Goal: Task Accomplishment & Management: Complete application form

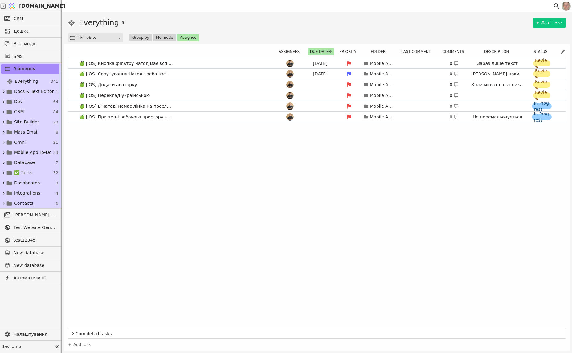
click at [494, 265] on div "🍏 [iOS] Кнопка фільтру нагод має вся спрацьовувати [DATE] Mobile App To-Do 0 За…" at bounding box center [317, 192] width 498 height 268
click at [487, 221] on div "🍏 [iOS] Кнопка фільтру нагод має вся спрацьовувати [DATE] Mobile App To-Do 0 За…" at bounding box center [317, 192] width 498 height 268
click at [180, 62] on link "🍏 [iOS] Кнопка фільтру нагод має вся спрацьовувати [DATE] Mobile App To-Do 0 За…" at bounding box center [316, 63] width 497 height 10
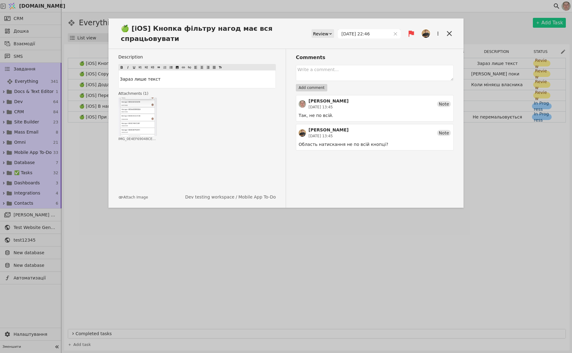
click at [320, 263] on div "🍏 [iOS] Кнопка фільтру нагод має вся спрацьовувати Review [DATE] 22:46 Descript…" at bounding box center [286, 176] width 572 height 353
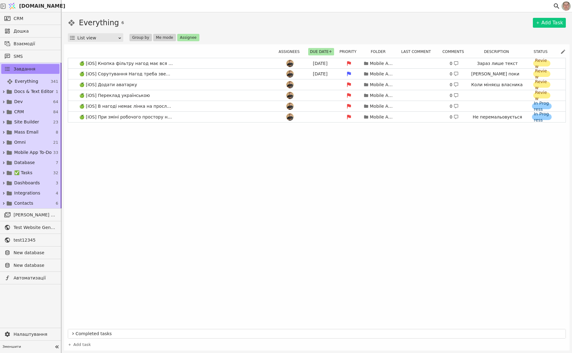
click at [488, 230] on div "🍏 [iOS] Кнопка фільтру нагод має вся спрацьовувати [DATE] Mobile App To-Do 0 За…" at bounding box center [317, 192] width 498 height 268
click at [187, 62] on link "🍏 [iOS] Кнопка фільтру нагод має вся спрацьовувати [DATE] Mobile App To-Do 0 За…" at bounding box center [316, 63] width 497 height 10
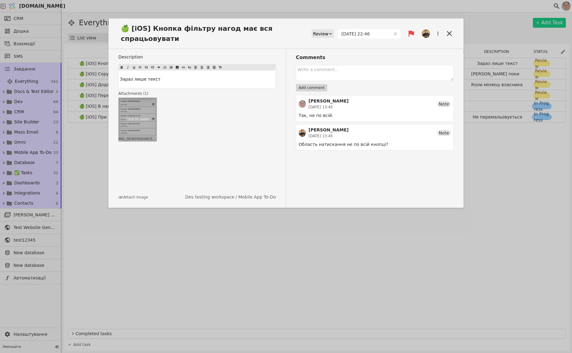
click at [141, 117] on div "Click to zoom" at bounding box center [137, 119] width 24 height 6
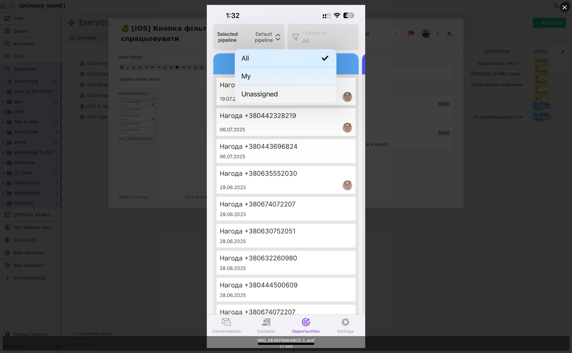
click at [420, 153] on div "IMG_0E4EF69048CE-1.avif 27.6 KB" at bounding box center [286, 176] width 572 height 353
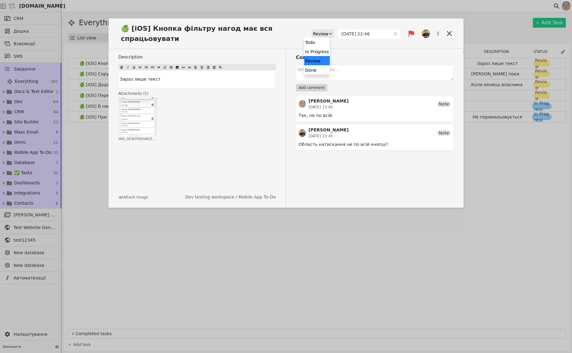
click at [315, 34] on div "Review" at bounding box center [320, 34] width 15 height 9
click at [316, 67] on div "Done" at bounding box center [317, 69] width 26 height 9
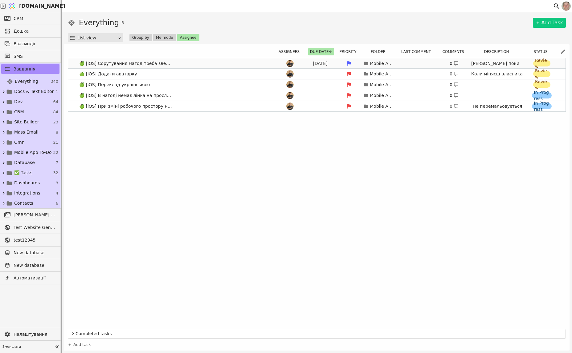
click at [192, 64] on link "🍏 [iOS] Сорутування Нагод треба зверху ті в яких були новіші взаємодії [DATE] M…" at bounding box center [316, 63] width 497 height 10
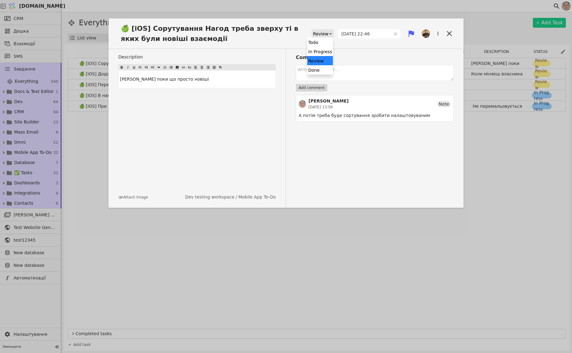
click at [320, 33] on div "Review" at bounding box center [320, 34] width 15 height 9
drag, startPoint x: 324, startPoint y: 68, endPoint x: 331, endPoint y: 75, distance: 9.6
click at [324, 68] on div "Done" at bounding box center [320, 69] width 26 height 9
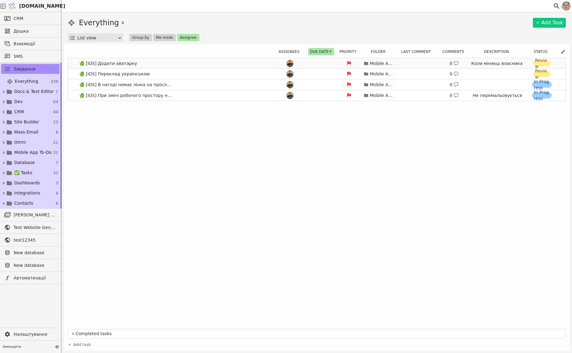
click at [177, 63] on link "🍏 [iOS] Додати аватарку Mobile App To-Do 0 Коли міняєш власника Нагоди Review" at bounding box center [316, 63] width 497 height 10
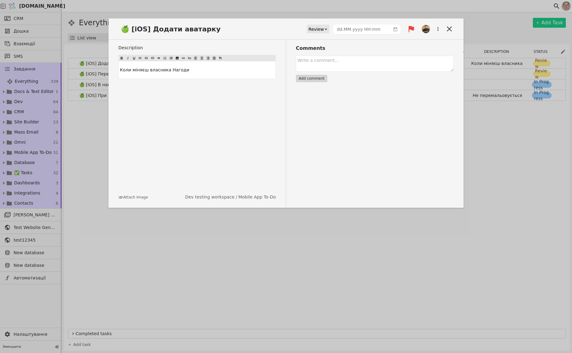
click at [454, 142] on div "Description Коли міняєш власника Нагоди Attach Image Dev testing workspace / Mo…" at bounding box center [285, 124] width 355 height 168
click at [309, 26] on div "Review" at bounding box center [315, 29] width 15 height 9
click at [311, 66] on div "Done" at bounding box center [314, 65] width 26 height 9
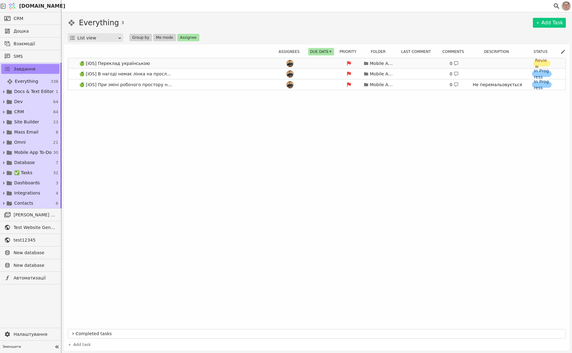
click at [183, 61] on link "🍏 [iOS] Переклад українською Mobile App To-Do 0 Review" at bounding box center [316, 63] width 497 height 10
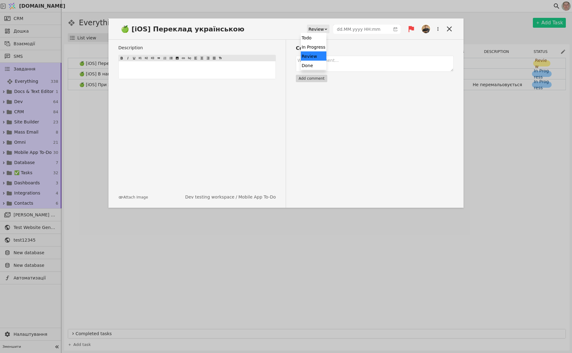
click at [308, 26] on div "Review" at bounding box center [315, 29] width 15 height 9
click at [313, 67] on div "Done" at bounding box center [314, 65] width 26 height 9
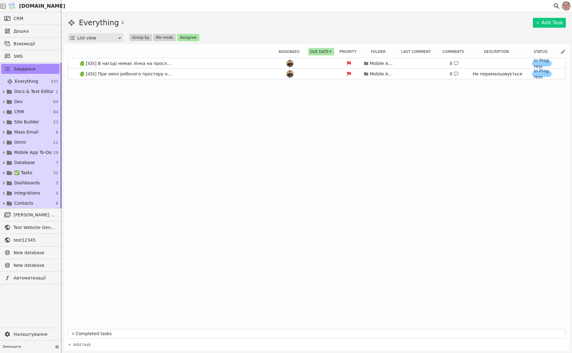
click at [504, 219] on div "🍏 [iOS] В нагоді немає лінка на прослуховування розмови Mobile App To-Do 0 In P…" at bounding box center [317, 192] width 498 height 268
click at [186, 74] on link "🍏 [iOS] При зміні робочого простору не міняються стадії Mobile App To-Do 0 Не п…" at bounding box center [316, 74] width 497 height 10
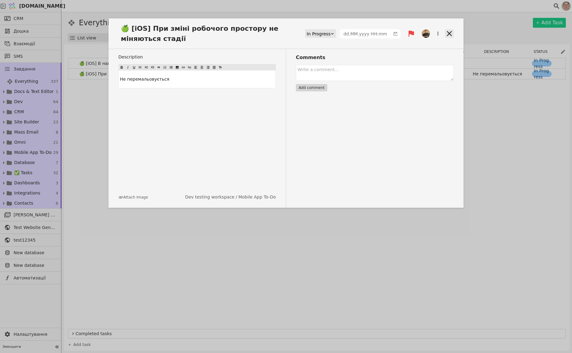
click at [449, 34] on icon at bounding box center [449, 33] width 5 height 5
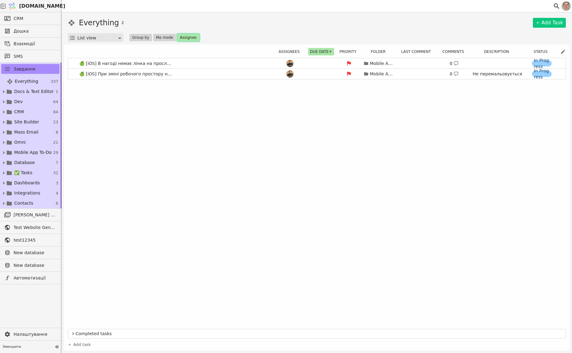
click at [189, 36] on button "Assignee" at bounding box center [188, 37] width 22 height 7
click at [211, 59] on span "[PERSON_NAME][EMAIL_ADDRESS][DOMAIN_NAME]" at bounding box center [210, 60] width 41 height 6
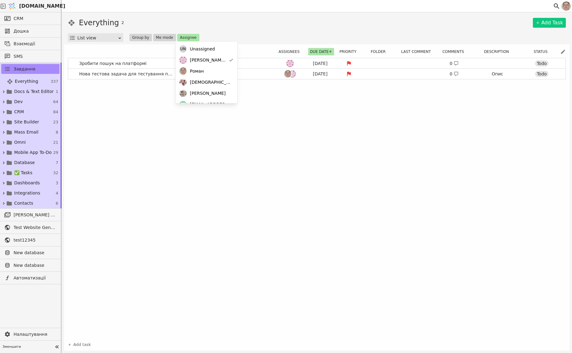
click at [222, 130] on div "Зробити пошук на платформі [DATE] 0 Todo Нова тестова задача для тестування пош…" at bounding box center [317, 198] width 498 height 281
click at [168, 63] on link "Зробити пошук на платформі [DATE] 0 Todo" at bounding box center [316, 63] width 497 height 10
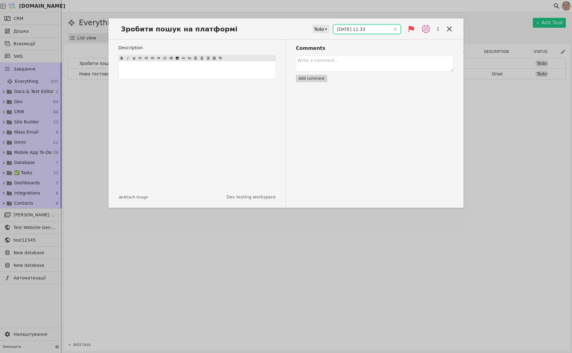
click at [344, 30] on input "[DATE] 11:33" at bounding box center [361, 29] width 57 height 9
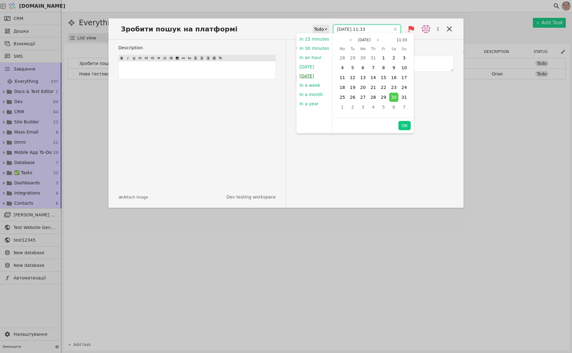
click at [308, 74] on button "[DATE]" at bounding box center [306, 75] width 21 height 9
type input "[DATE] 09:00"
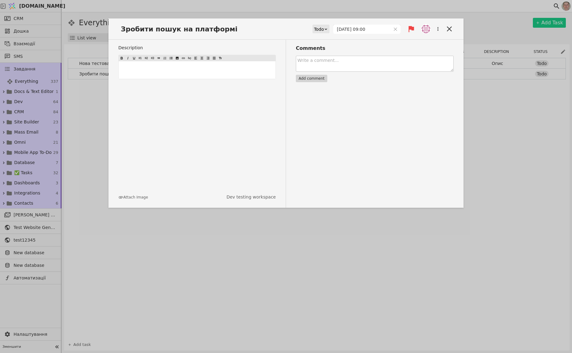
click at [349, 65] on textarea at bounding box center [375, 64] width 158 height 16
type textarea "Доробити треба."
click at [316, 79] on button "Add comment" at bounding box center [311, 78] width 31 height 7
click at [452, 26] on icon at bounding box center [449, 29] width 9 height 9
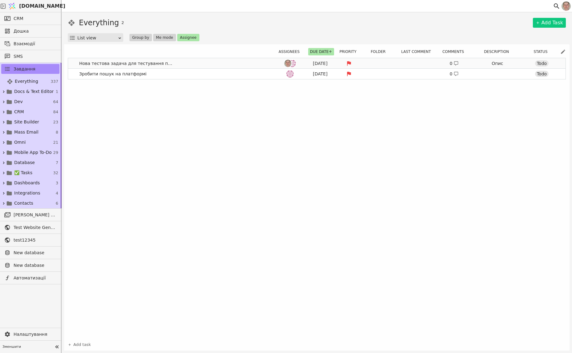
click at [197, 64] on link "Нова тестова задача для тестування пошуку [DATE] 0 Опис Todo" at bounding box center [316, 63] width 497 height 10
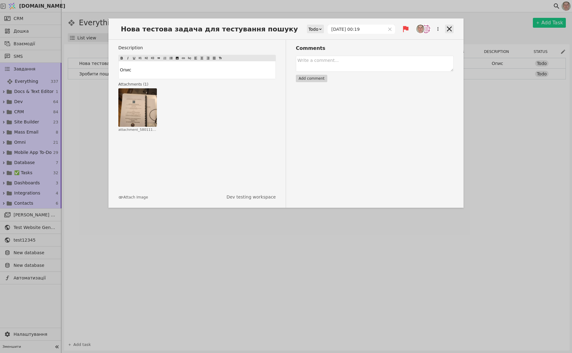
click at [447, 28] on icon at bounding box center [449, 29] width 9 height 9
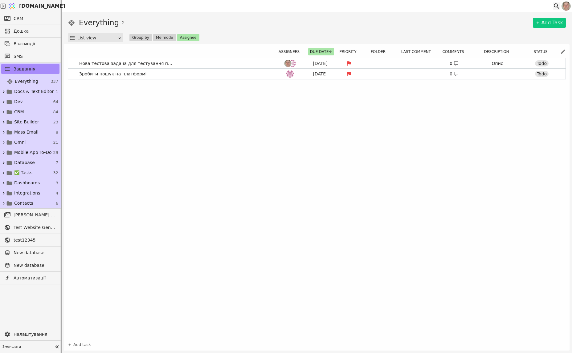
click at [554, 2] on icon at bounding box center [555, 5] width 7 height 7
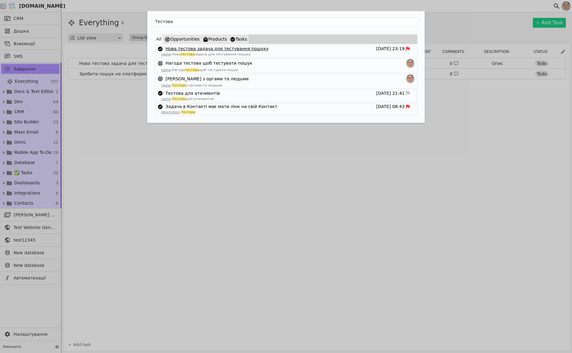
type input "Тестова"
click at [231, 49] on link "Нова тестова задача для тестування пошуку" at bounding box center [216, 49] width 103 height 6
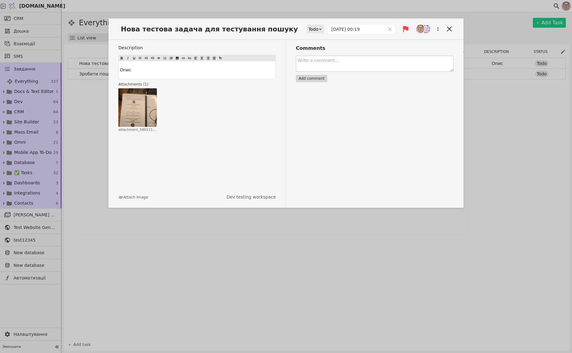
click at [342, 63] on textarea at bounding box center [375, 64] width 158 height 16
type textarea "[PERSON_NAME]"
click at [449, 29] on icon at bounding box center [449, 28] width 5 height 5
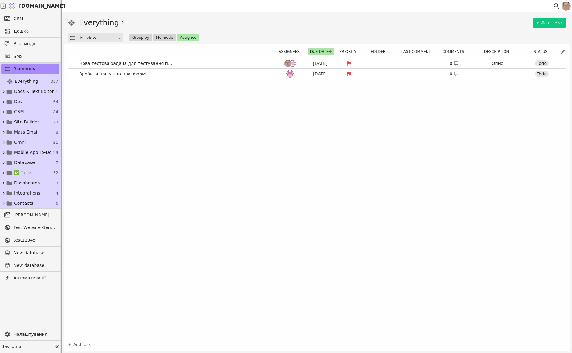
drag, startPoint x: 489, startPoint y: 136, endPoint x: 417, endPoint y: 149, distance: 73.0
click at [489, 136] on div "Нова тестова задача для тестування пошуку [DATE] 0 Опис Todo Зробити пошук на п…" at bounding box center [317, 198] width 498 height 281
click at [32, 100] on link "Dev 64" at bounding box center [30, 102] width 61 height 10
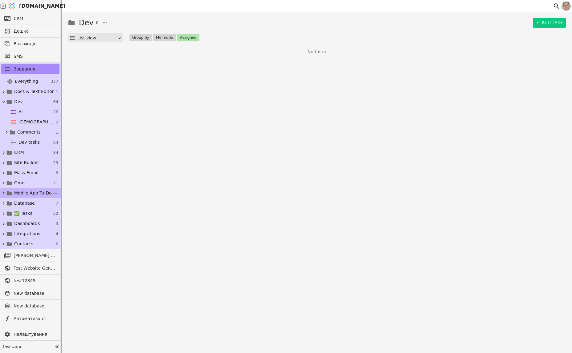
click at [37, 191] on span "Mobile App To-Do" at bounding box center [33, 193] width 38 height 6
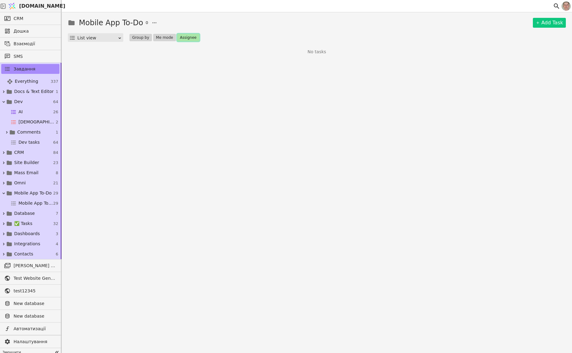
click at [186, 34] on button "Assignee" at bounding box center [188, 37] width 22 height 7
click at [203, 59] on span "[PERSON_NAME][EMAIL_ADDRESS][DOMAIN_NAME]" at bounding box center [208, 60] width 36 height 6
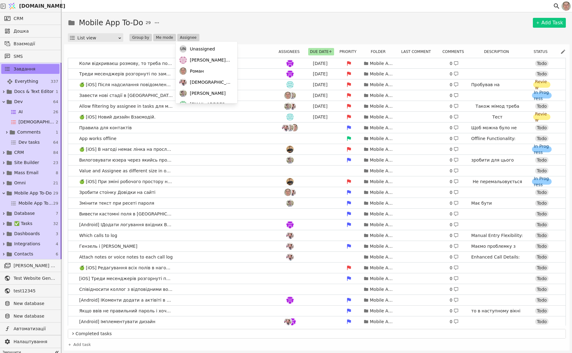
click at [274, 16] on div "Mobile App To-Do 29 Add Task List view Group by Me mode Assignee Assignees Due …" at bounding box center [317, 182] width 510 height 341
click at [187, 37] on button "Assignee" at bounding box center [188, 37] width 22 height 7
click at [199, 61] on span "[PERSON_NAME][EMAIL_ADDRESS][DOMAIN_NAME]" at bounding box center [210, 60] width 41 height 6
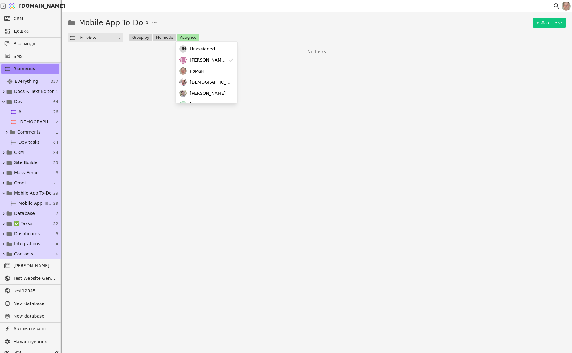
drag, startPoint x: 269, startPoint y: 17, endPoint x: 272, endPoint y: 19, distance: 3.5
click at [270, 17] on div "Mobile App To-Do 0 Add Task List view Group by Me mode Assignee No tasks" at bounding box center [317, 182] width 510 height 341
click at [185, 36] on button "Assignee" at bounding box center [188, 37] width 22 height 7
click at [199, 69] on div "[EMAIL_ADDRESS][PERSON_NAME][DOMAIN_NAME]" at bounding box center [207, 73] width 62 height 11
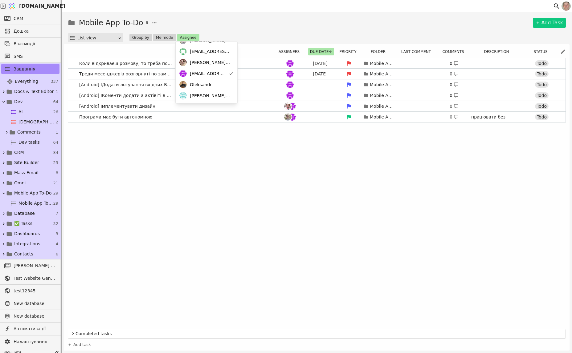
click at [268, 24] on div "Mobile App To-Do 6 Add Task" at bounding box center [317, 22] width 498 height 11
click at [362, 26] on div "Mobile App To-Do 6 Add Task" at bounding box center [317, 22] width 498 height 11
click at [205, 75] on link "Треди месенджерів розгорнуті по замовчуванню. [DATE] Mobile App To-Do 0 Todo" at bounding box center [316, 74] width 497 height 10
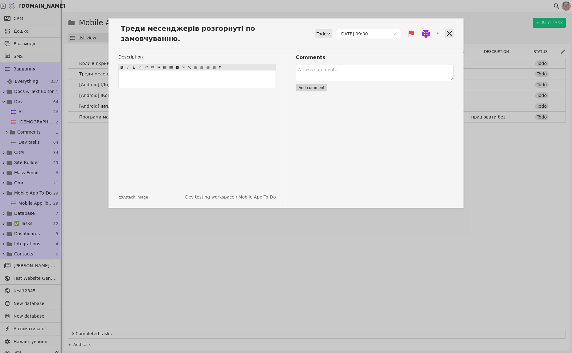
click at [448, 31] on icon at bounding box center [449, 33] width 5 height 5
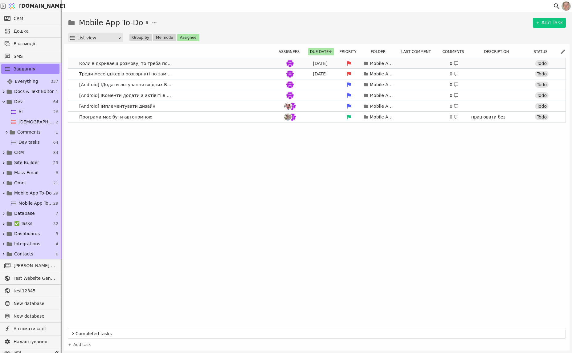
click at [192, 65] on link "Коли відкриваєш розмову, то треба показувати знизу повідомлення [DATE] Mobile A…" at bounding box center [316, 63] width 497 height 10
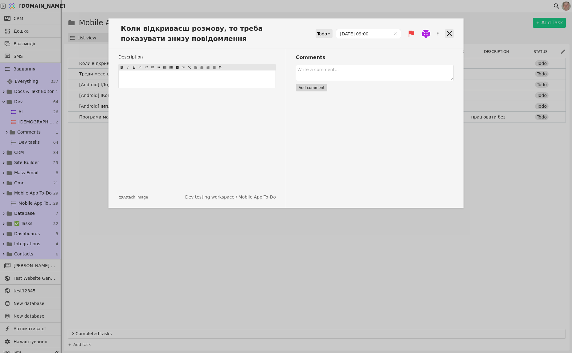
click at [450, 34] on icon at bounding box center [449, 33] width 9 height 9
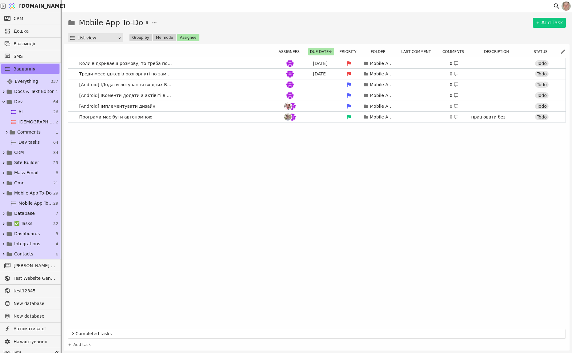
click at [507, 242] on div "Коли відкриваєш розмову, то треба показувати знизу повідомлення [DATE] Mobile A…" at bounding box center [317, 192] width 498 height 268
click at [187, 38] on button "Assignee" at bounding box center [188, 37] width 22 height 7
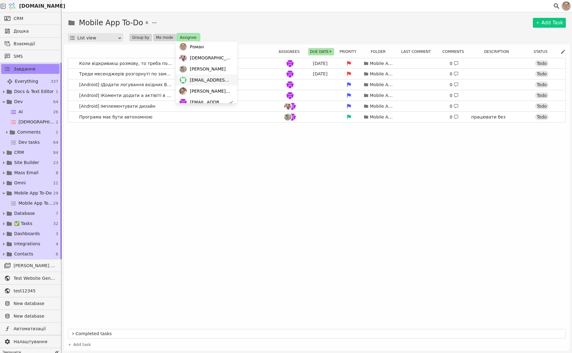
scroll to position [53, 0]
click at [215, 72] on span "[EMAIL_ADDRESS][PERSON_NAME][DOMAIN_NAME]" at bounding box center [208, 74] width 36 height 6
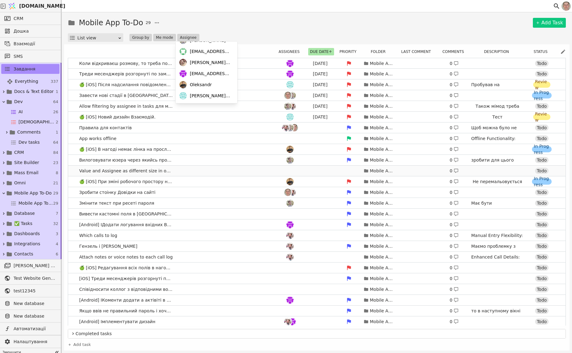
click at [266, 169] on link "Value and Assignee as different size in opportunity card Mobile App To-Do 0 Todo" at bounding box center [316, 171] width 497 height 10
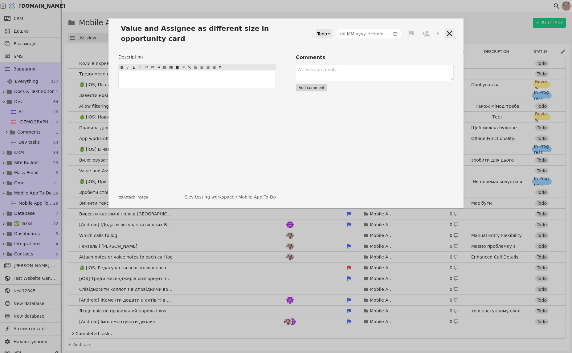
click at [451, 30] on icon at bounding box center [449, 33] width 9 height 9
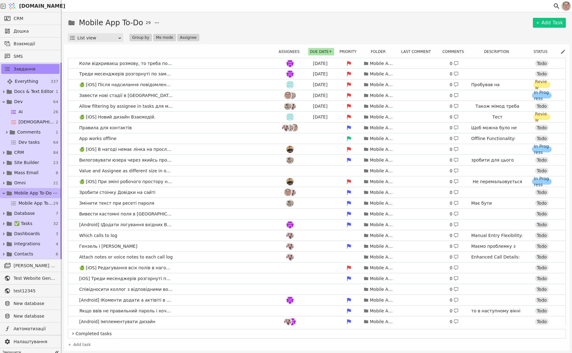
click at [35, 196] on link "Mobile App To-Do 29" at bounding box center [30, 193] width 61 height 10
click at [207, 86] on link "🍏 [iOS] Після надсилання повідомлення його не видно [DATE] Mobile App To-Do 0 П…" at bounding box center [316, 84] width 497 height 10
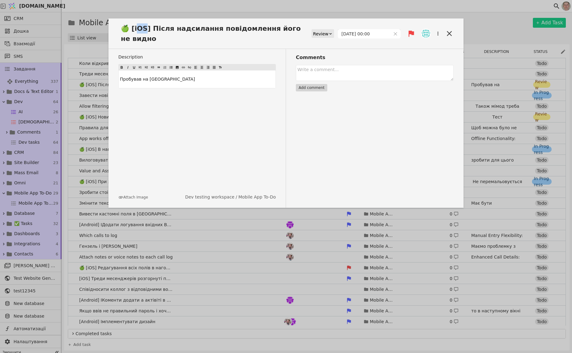
drag, startPoint x: 147, startPoint y: 29, endPoint x: 136, endPoint y: 28, distance: 10.5
click at [136, 28] on span "🍏 [iOS] Після надсилання повідомлення його не видно" at bounding box center [214, 33] width 193 height 20
drag, startPoint x: 130, startPoint y: 28, endPoint x: 150, endPoint y: 31, distance: 20.9
click at [150, 31] on span "🍏 [iOS] Після надсилання повідомлення його не видно" at bounding box center [214, 33] width 193 height 20
copy span "[iOS] П"
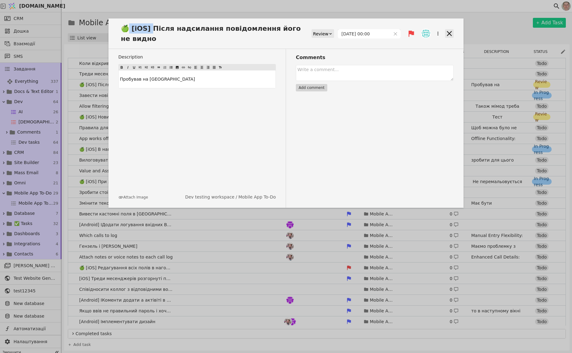
click at [448, 32] on icon at bounding box center [449, 33] width 5 height 5
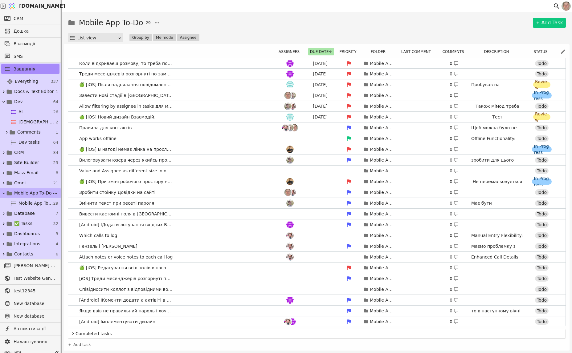
click at [52, 190] on icon at bounding box center [55, 193] width 6 height 6
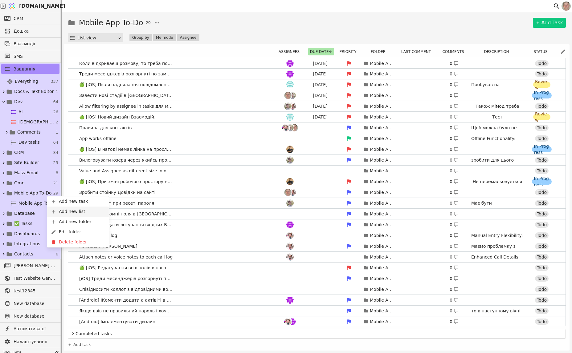
click at [84, 210] on link "Add new list" at bounding box center [78, 212] width 62 height 10
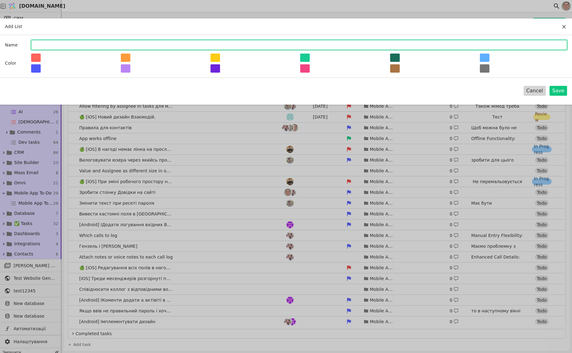
click at [79, 44] on input "Add List" at bounding box center [299, 45] width 536 height 10
paste input "[iOS]"
click at [37, 43] on input "[iOS]" at bounding box center [299, 45] width 536 height 10
type input "[iOS]"
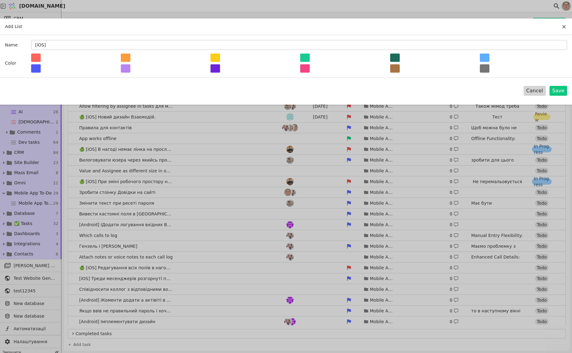
click at [34, 58] on button "Add List" at bounding box center [36, 58] width 10 height 8
click at [556, 91] on button "Save" at bounding box center [558, 91] width 18 height 10
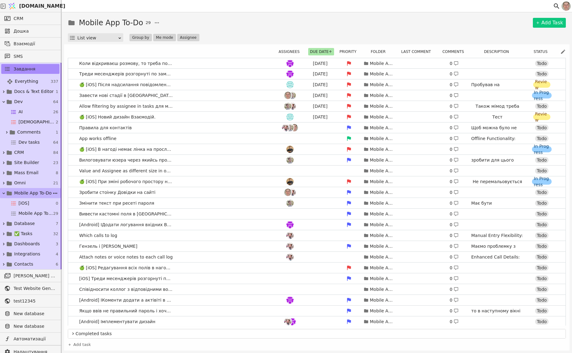
click at [52, 192] on icon at bounding box center [55, 193] width 6 height 6
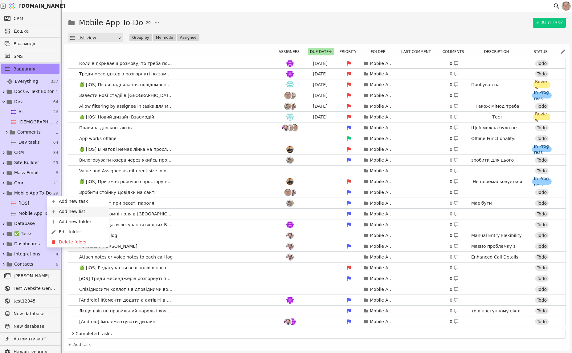
click at [83, 211] on span "Add new list" at bounding box center [72, 211] width 26 height 6
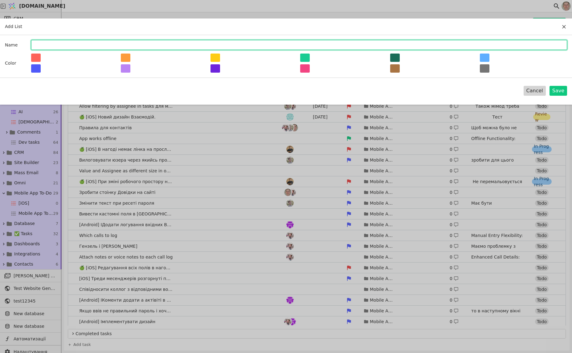
click at [218, 44] on input "Add List" at bounding box center [299, 45] width 536 height 10
paste input "[iOS]"
type input "[Android]"
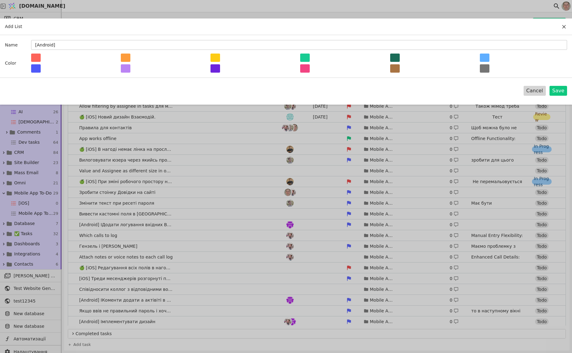
click at [309, 56] on button "Add List" at bounding box center [305, 58] width 10 height 8
click at [560, 91] on button "Save" at bounding box center [558, 91] width 18 height 10
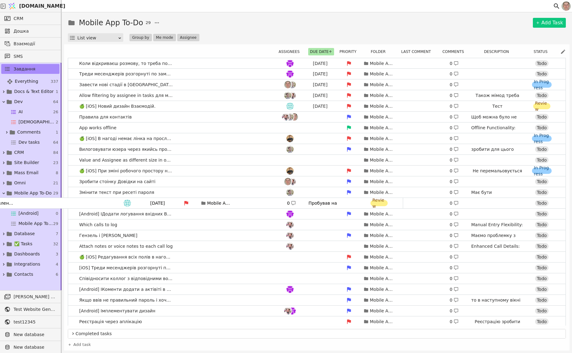
drag, startPoint x: 188, startPoint y: 83, endPoint x: 31, endPoint y: 204, distance: 198.3
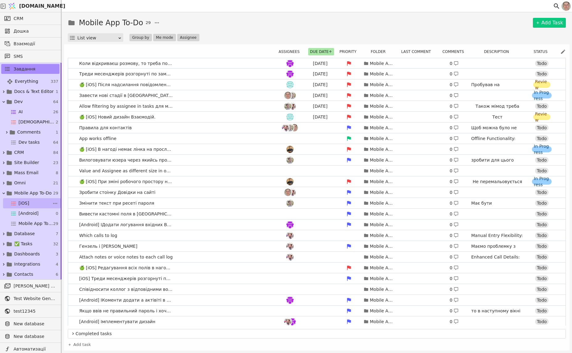
click at [23, 202] on span "[iOS]" at bounding box center [23, 203] width 11 height 6
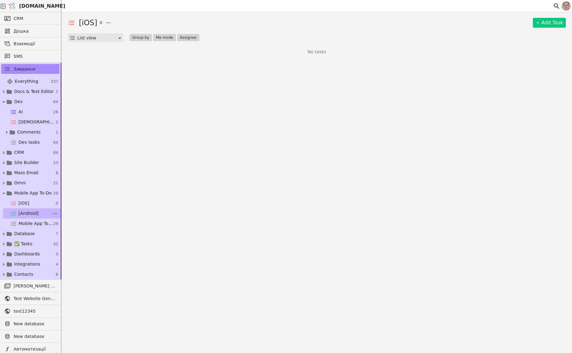
click at [26, 216] on link "[Android] 0" at bounding box center [32, 213] width 58 height 10
click at [31, 224] on span "Mobile App To-Do tasks" at bounding box center [35, 223] width 34 height 6
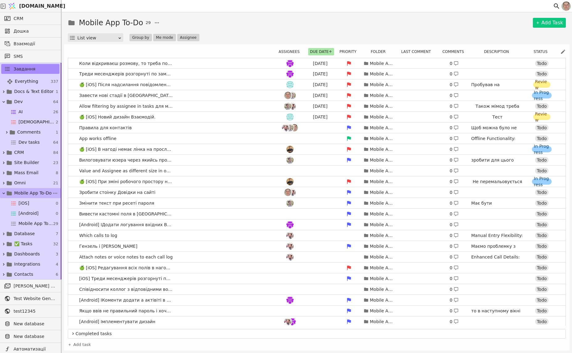
click at [24, 190] on span "Mobile App To-Do" at bounding box center [33, 193] width 38 height 6
drag, startPoint x: 34, startPoint y: 192, endPoint x: 124, endPoint y: 175, distance: 91.2
click at [34, 192] on span "Mobile App To-Do" at bounding box center [33, 193] width 38 height 6
click at [24, 191] on span "Mobile App To-Do" at bounding box center [33, 193] width 38 height 6
click at [22, 177] on link "Mass Email 8" at bounding box center [30, 173] width 61 height 10
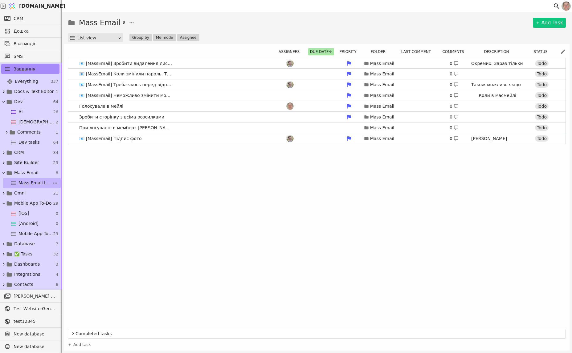
click at [25, 183] on span "Mass Email tasks" at bounding box center [35, 183] width 34 height 6
click at [26, 201] on span "Mobile App To-Do" at bounding box center [33, 203] width 38 height 6
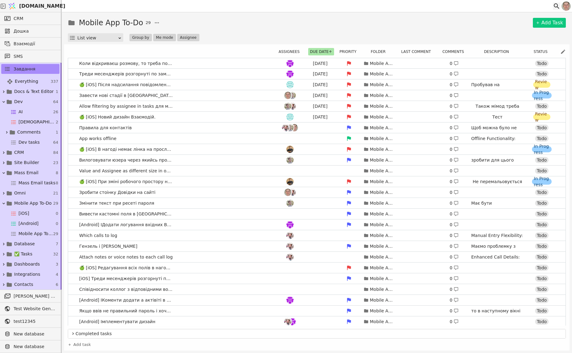
click at [554, 3] on icon at bounding box center [555, 5] width 7 height 7
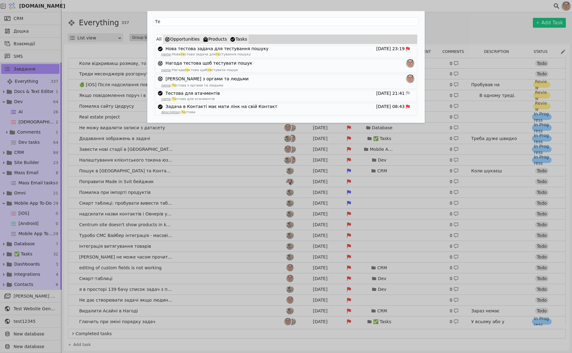
type input "Т"
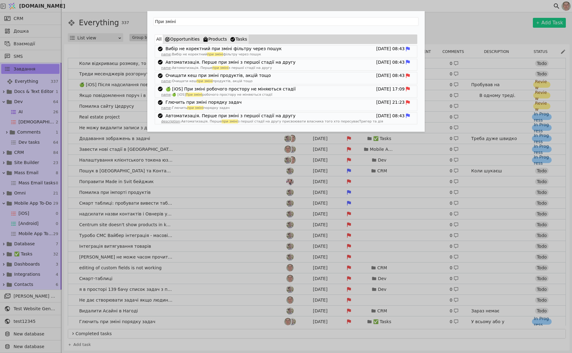
drag, startPoint x: 184, startPoint y: 19, endPoint x: 130, endPoint y: 20, distance: 53.9
click at [130, 20] on div "При зміні All Opportunities Products Tasks Вибір не коректний при зміні фільтру…" at bounding box center [286, 176] width 572 height 353
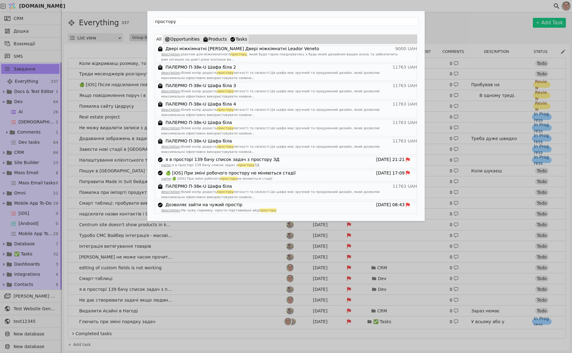
type input "простору"
click at [472, 24] on div "простору All Opportunities Products Tasks Двері міжкімнатні Leador Arona Двері …" at bounding box center [286, 176] width 572 height 353
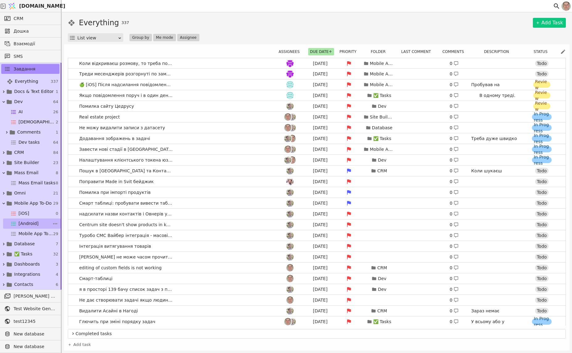
click at [31, 221] on span "[Android]" at bounding box center [28, 223] width 20 height 6
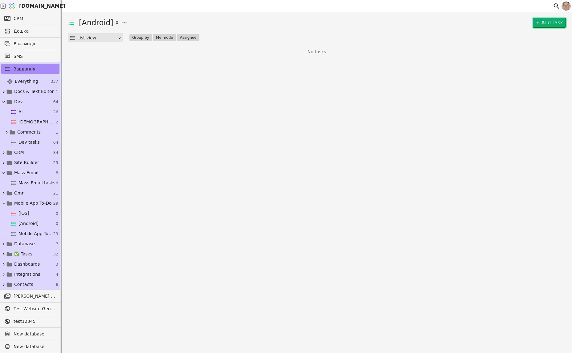
drag, startPoint x: 542, startPoint y: 24, endPoint x: 537, endPoint y: 26, distance: 5.6
click at [542, 24] on link "Add Task" at bounding box center [548, 23] width 33 height 10
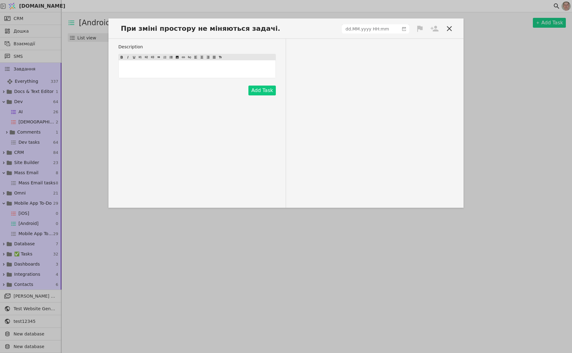
click at [419, 29] on icon at bounding box center [420, 29] width 6 height 6
click at [411, 41] on div "High" at bounding box center [399, 40] width 62 height 10
click at [437, 26] on icon at bounding box center [434, 28] width 9 height 9
drag, startPoint x: 417, startPoint y: 65, endPoint x: 417, endPoint y: 62, distance: 3.1
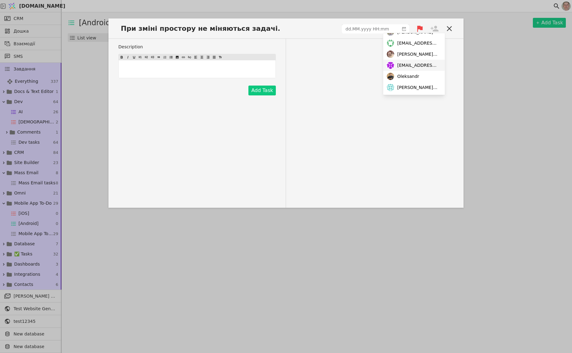
click at [417, 64] on span "[EMAIL_ADDRESS][PERSON_NAME][DOMAIN_NAME]" at bounding box center [417, 65] width 41 height 6
type input "dd.MM.yyyy HH:mm"
click at [363, 28] on input "dd.MM.yyyy HH:mm" at bounding box center [370, 29] width 57 height 9
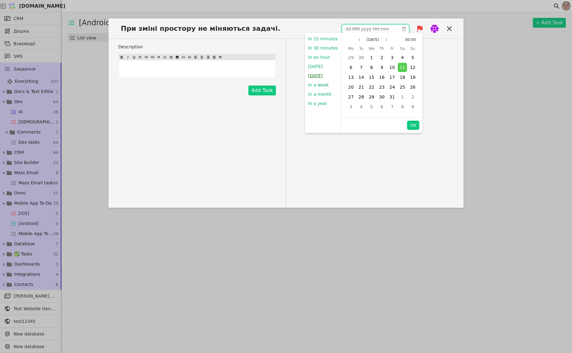
click at [318, 74] on button "[DATE]" at bounding box center [315, 75] width 21 height 9
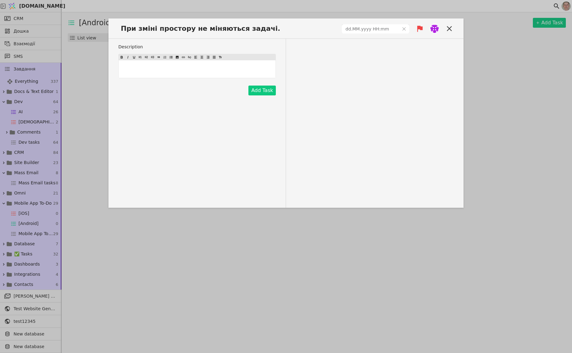
type input "[DATE] 09:00"
click at [255, 87] on button "Add Task" at bounding box center [261, 91] width 27 height 10
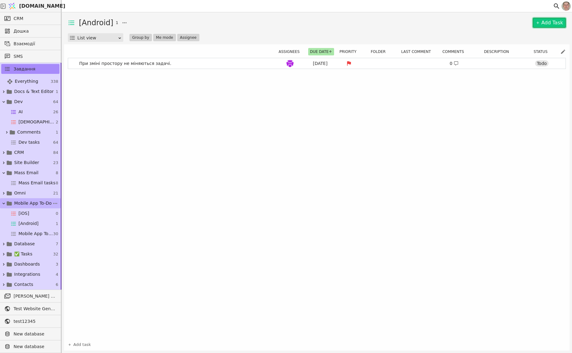
click at [27, 204] on span "Mobile App To-Do" at bounding box center [33, 203] width 38 height 6
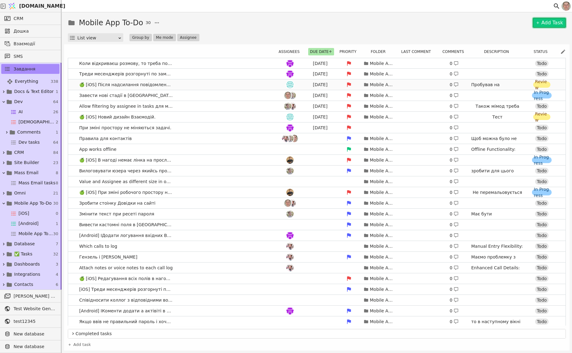
click at [201, 85] on link "🍏 [iOS] Після надсилання повідомлення його не видно [DATE] Mobile App To-Do 0 П…" at bounding box center [316, 84] width 497 height 10
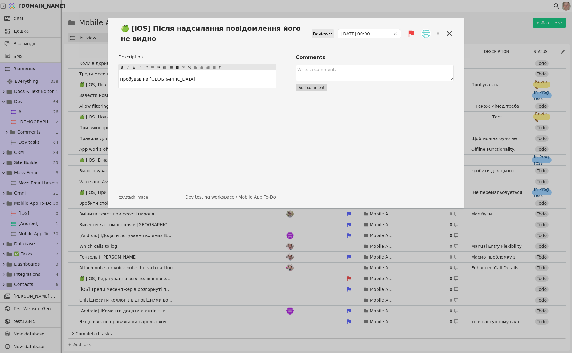
click at [426, 32] on img at bounding box center [425, 33] width 9 height 9
click at [354, 137] on div "Comments Add comment" at bounding box center [370, 128] width 168 height 159
click at [475, 29] on div "🍏 [iOS] Після надсилання повідомлення його не видно Review [DATE] 00:00 Descrip…" at bounding box center [286, 176] width 572 height 353
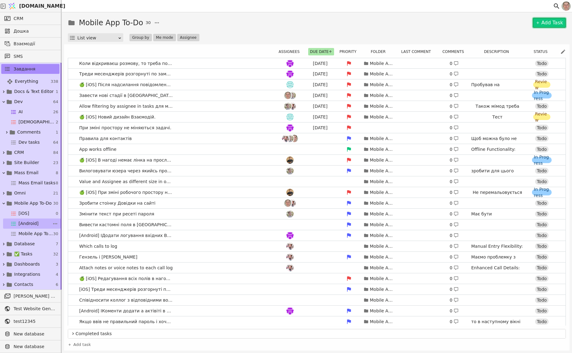
click at [34, 224] on span "[Android]" at bounding box center [28, 223] width 20 height 6
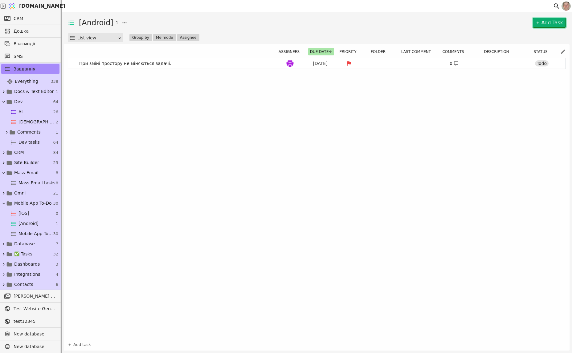
click at [547, 21] on link "Add Task" at bounding box center [548, 23] width 33 height 10
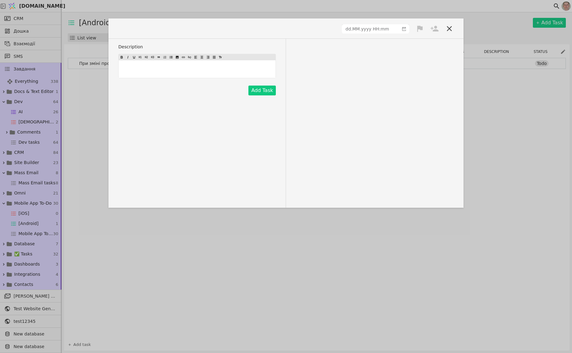
click at [135, 29] on span at bounding box center [136, 28] width 37 height 10
click at [153, 68] on p "﻿" at bounding box center [197, 69] width 154 height 6
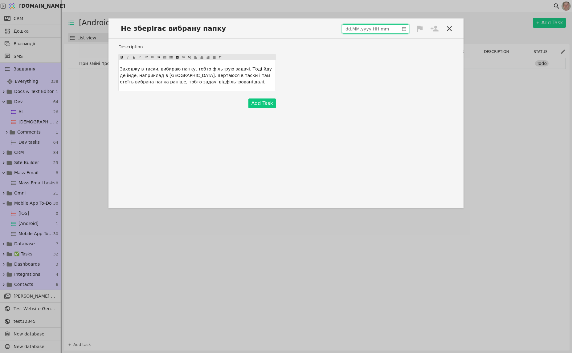
type input "dd.MM.yyyy HH:mm"
click at [350, 26] on input "dd.MM.yyyy HH:mm" at bounding box center [370, 29] width 57 height 9
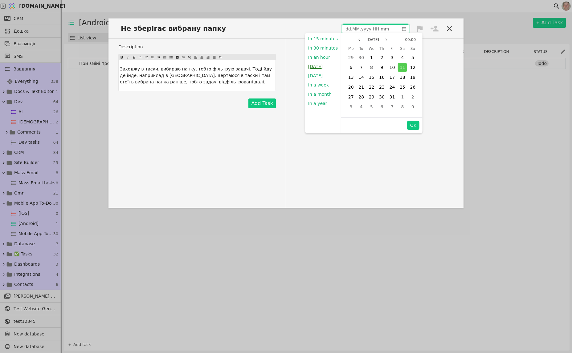
click at [321, 65] on button "[DATE]" at bounding box center [315, 66] width 21 height 9
type input "[DATE] 22:02"
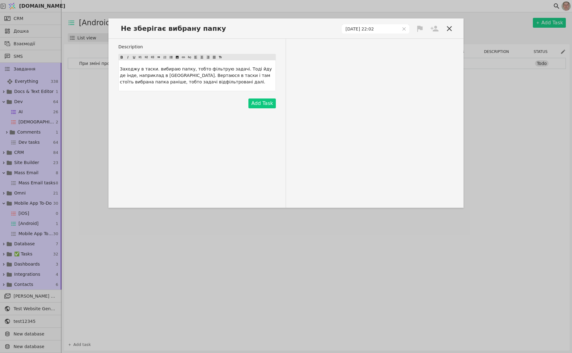
click at [418, 28] on icon at bounding box center [420, 29] width 6 height 6
click at [400, 37] on div "High" at bounding box center [399, 40] width 62 height 10
click at [434, 30] on icon at bounding box center [434, 29] width 8 height 6
click at [418, 64] on span "[EMAIL_ADDRESS][PERSON_NAME][DOMAIN_NAME]" at bounding box center [417, 65] width 41 height 6
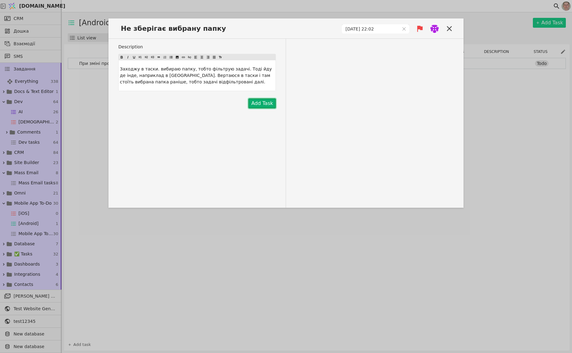
click at [256, 102] on button "Add Task" at bounding box center [261, 104] width 27 height 10
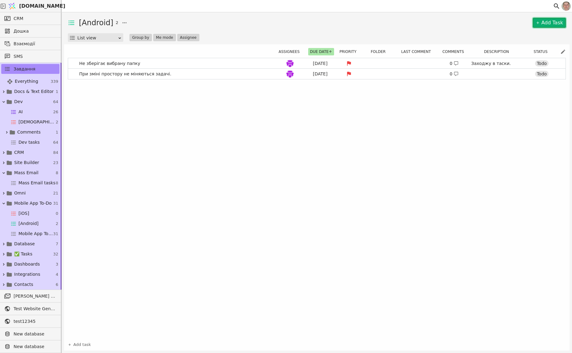
click at [542, 21] on link "Add Task" at bounding box center [548, 23] width 33 height 10
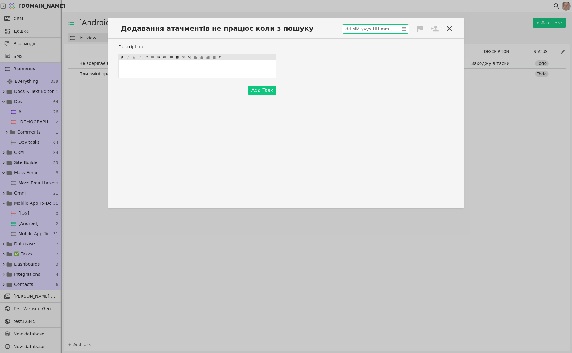
click at [351, 24] on div "Додавання атачментів не працює коли з пошуку" at bounding box center [285, 30] width 355 height 15
type input "dd.MM.yyyy HH:mm"
click at [350, 28] on input "dd.MM.yyyy HH:mm" at bounding box center [370, 29] width 57 height 9
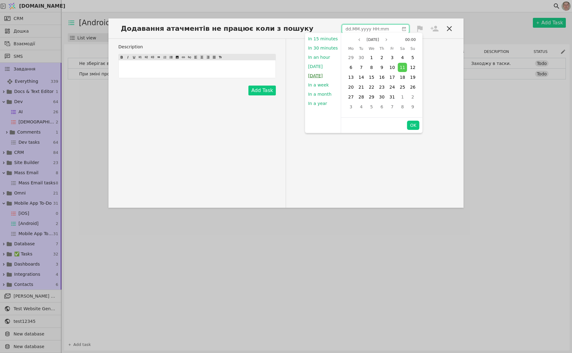
click at [320, 74] on button "[DATE]" at bounding box center [315, 75] width 21 height 9
type input "[DATE] 09:00"
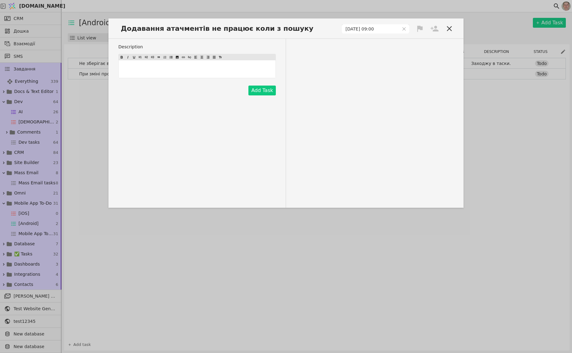
click at [419, 26] on icon at bounding box center [420, 29] width 6 height 6
click at [411, 38] on div "High" at bounding box center [399, 40] width 62 height 10
click at [435, 28] on icon at bounding box center [434, 29] width 8 height 6
click at [419, 66] on span "[EMAIL_ADDRESS][PERSON_NAME][DOMAIN_NAME]" at bounding box center [417, 65] width 41 height 6
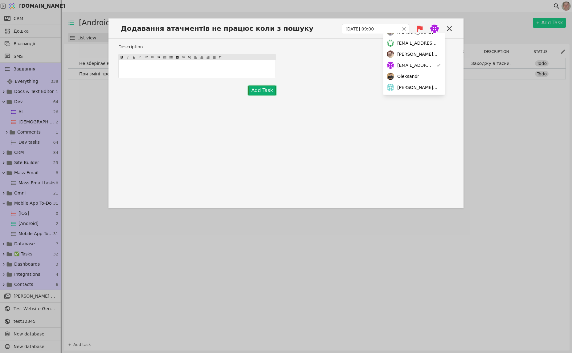
click at [261, 88] on button "Add Task" at bounding box center [261, 91] width 27 height 10
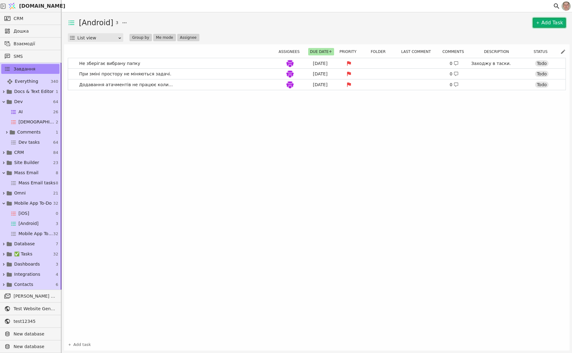
click at [549, 22] on link "Add Task" at bounding box center [548, 23] width 33 height 10
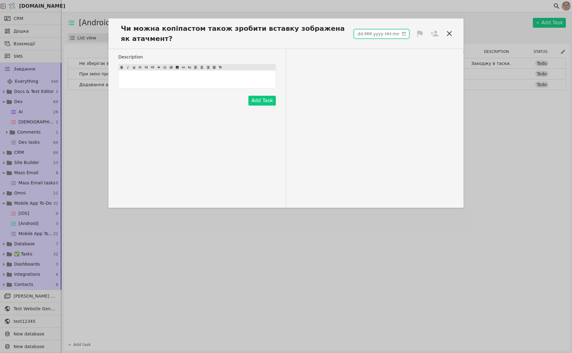
type input "dd.MM.yyyy HH:mm"
click at [377, 37] on input "dd.MM.yyyy HH:mm" at bounding box center [376, 34] width 45 height 9
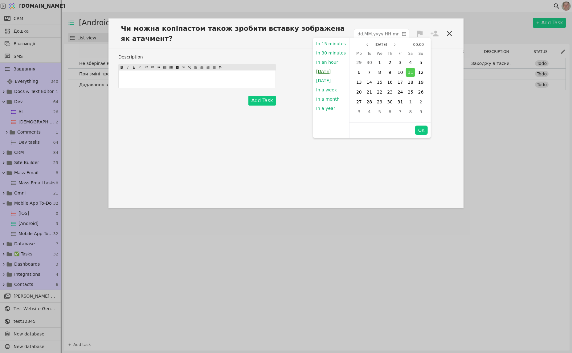
click at [328, 71] on button "[DATE]" at bounding box center [323, 71] width 21 height 9
type input "[DATE] 22:05"
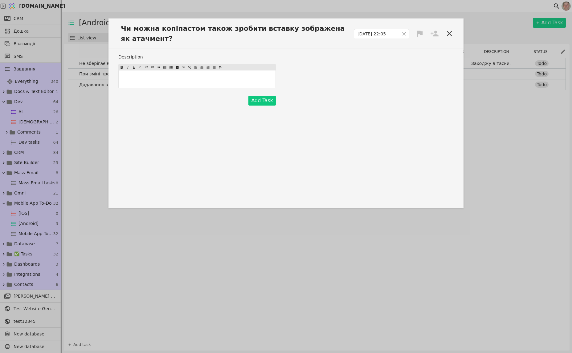
click at [417, 32] on icon at bounding box center [420, 34] width 6 height 6
click at [410, 46] on div "High" at bounding box center [399, 45] width 62 height 10
click at [437, 33] on icon at bounding box center [434, 33] width 9 height 9
click at [412, 63] on div "[PERSON_NAME][EMAIL_ADDRESS][DOMAIN_NAME]" at bounding box center [414, 59] width 62 height 11
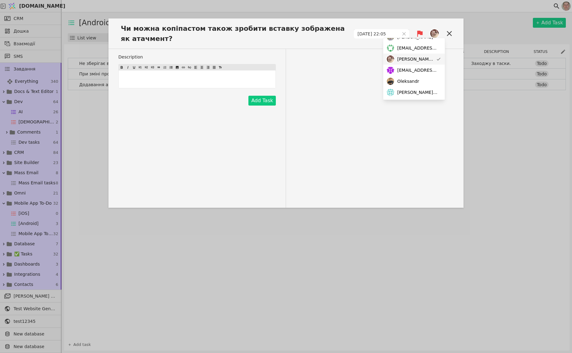
click at [416, 59] on span "[PERSON_NAME][EMAIL_ADDRESS][DOMAIN_NAME]" at bounding box center [415, 59] width 36 height 6
click at [415, 72] on span "[EMAIL_ADDRESS][PERSON_NAME][DOMAIN_NAME]" at bounding box center [417, 70] width 41 height 6
drag, startPoint x: 259, startPoint y: 99, endPoint x: 361, endPoint y: 148, distance: 112.7
click at [361, 134] on div "Description ﻿ Add Task" at bounding box center [285, 128] width 355 height 159
click at [188, 76] on p "﻿" at bounding box center [197, 79] width 154 height 6
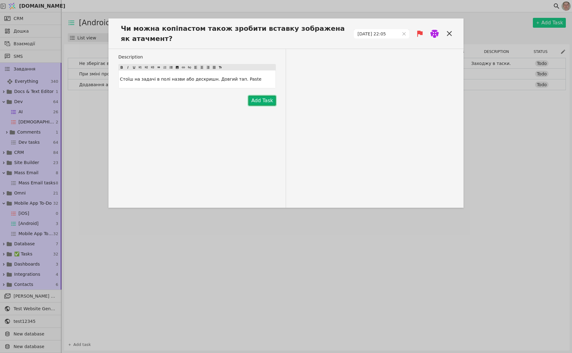
click at [264, 99] on button "Add Task" at bounding box center [261, 101] width 27 height 10
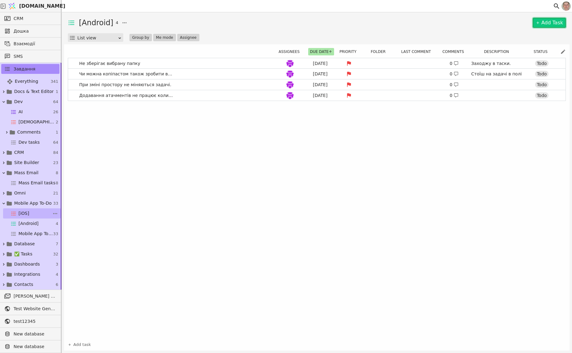
click at [37, 210] on link "[iOS] 0" at bounding box center [32, 213] width 58 height 10
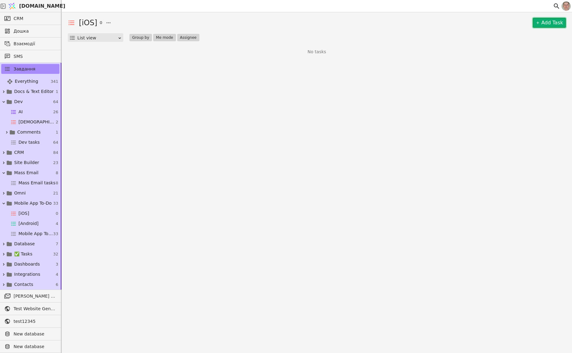
click at [551, 22] on link "Add Task" at bounding box center [548, 23] width 33 height 10
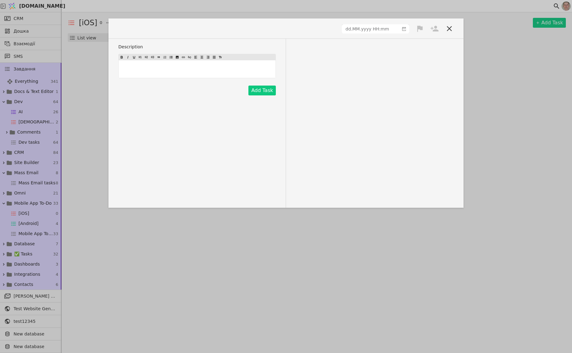
click at [158, 67] on p "﻿" at bounding box center [197, 69] width 154 height 6
type input "dd.MM.yyyy HH:mm"
click at [381, 26] on input "dd.MM.yyyy HH:mm" at bounding box center [370, 29] width 57 height 9
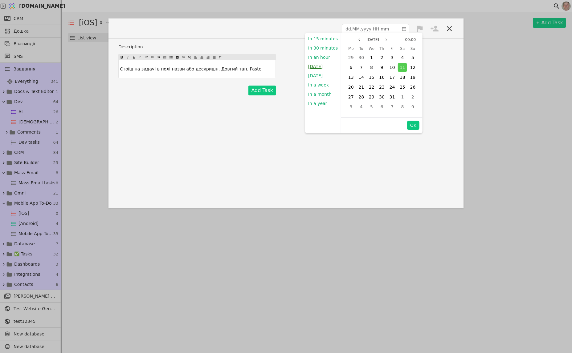
click at [315, 66] on button "[DATE]" at bounding box center [315, 66] width 21 height 9
type input "[DATE] 22:05"
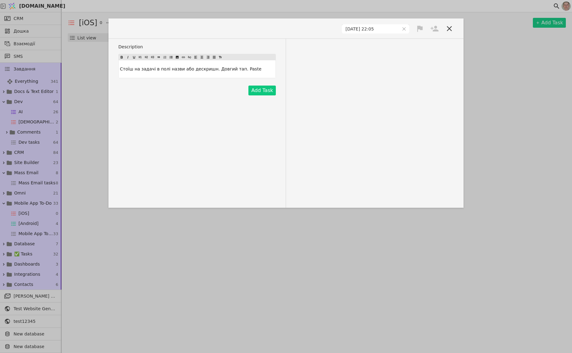
click at [419, 27] on icon at bounding box center [420, 29] width 6 height 6
click at [404, 41] on div "High" at bounding box center [399, 40] width 62 height 10
click at [438, 27] on icon at bounding box center [434, 28] width 9 height 9
click at [418, 86] on span "[PERSON_NAME][EMAIL_ADDRESS][DOMAIN_NAME]" at bounding box center [417, 87] width 41 height 6
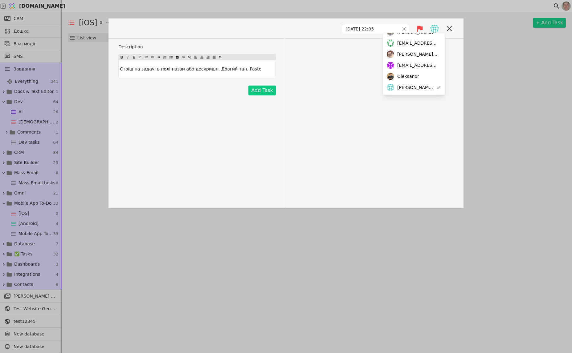
click at [160, 29] on div "[DATE] 22:05" at bounding box center [285, 30] width 355 height 15
click at [141, 29] on span at bounding box center [140, 28] width 44 height 10
paste span
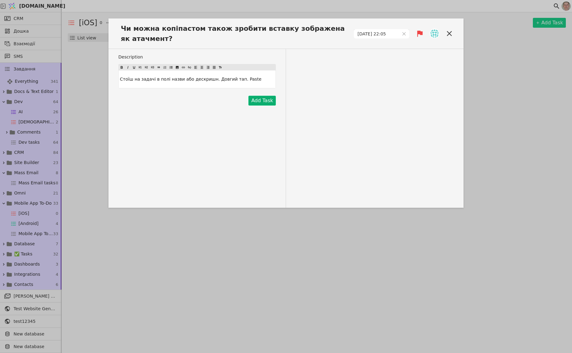
click at [259, 98] on button "Add Task" at bounding box center [261, 101] width 27 height 10
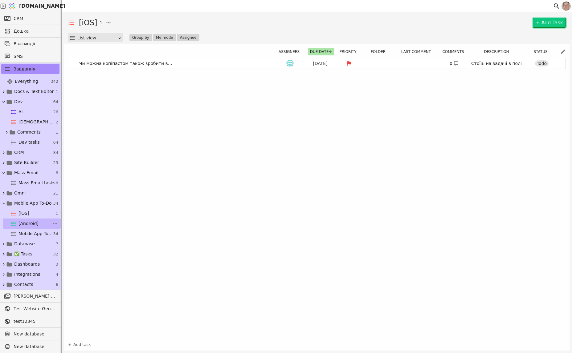
click at [34, 224] on span "[Android]" at bounding box center [28, 223] width 20 height 6
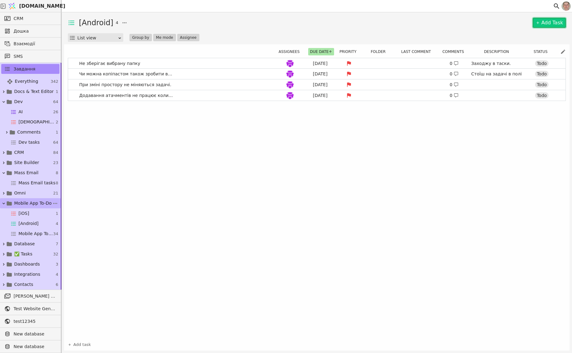
drag, startPoint x: 30, startPoint y: 200, endPoint x: 36, endPoint y: 202, distance: 6.9
click at [30, 200] on span "Mobile App To-Do" at bounding box center [33, 203] width 38 height 6
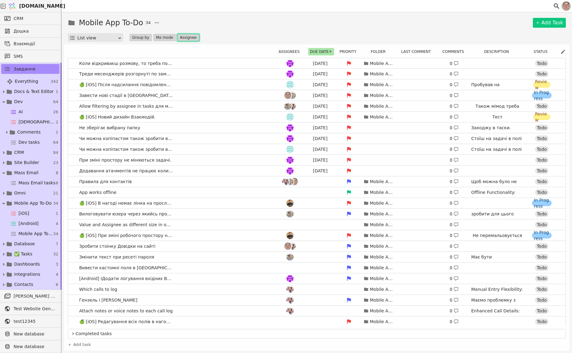
click at [186, 35] on button "Assignee" at bounding box center [188, 37] width 22 height 7
drag, startPoint x: 207, startPoint y: 73, endPoint x: 211, endPoint y: 71, distance: 4.1
click at [207, 73] on span "[EMAIL_ADDRESS][PERSON_NAME][DOMAIN_NAME]" at bounding box center [210, 74] width 41 height 6
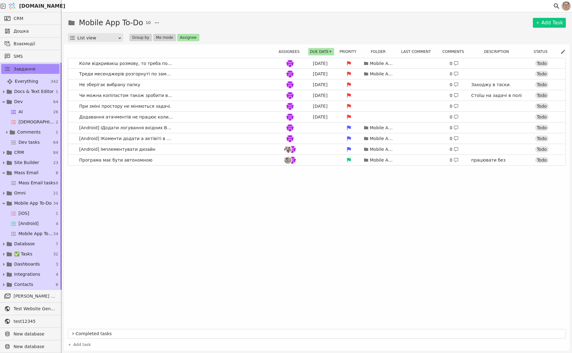
click at [305, 12] on div "Mobile App To-Do 10 Add Task List view Group by Me mode Assignee Assignees Due …" at bounding box center [317, 182] width 510 height 341
click at [32, 223] on span "[Android]" at bounding box center [28, 223] width 20 height 6
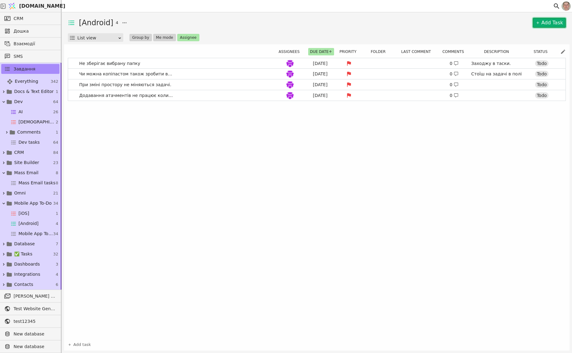
click at [542, 20] on link "Add Task" at bounding box center [548, 23] width 33 height 10
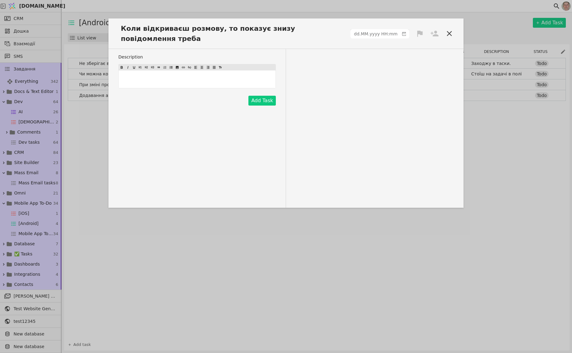
click at [435, 30] on icon at bounding box center [434, 33] width 9 height 9
click at [420, 46] on span "[PERSON_NAME][EMAIL_ADDRESS][DOMAIN_NAME]" at bounding box center [417, 45] width 41 height 6
click at [423, 31] on icon at bounding box center [419, 33] width 9 height 9
click at [412, 60] on div "Medium" at bounding box center [399, 55] width 62 height 10
click at [260, 97] on button "Add Task" at bounding box center [261, 101] width 27 height 10
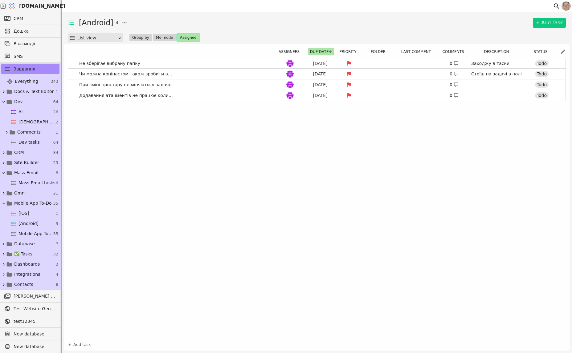
click at [184, 38] on button "Assignee" at bounding box center [188, 37] width 22 height 7
click at [206, 71] on span "[EMAIL_ADDRESS][PERSON_NAME][DOMAIN_NAME]" at bounding box center [208, 74] width 36 height 6
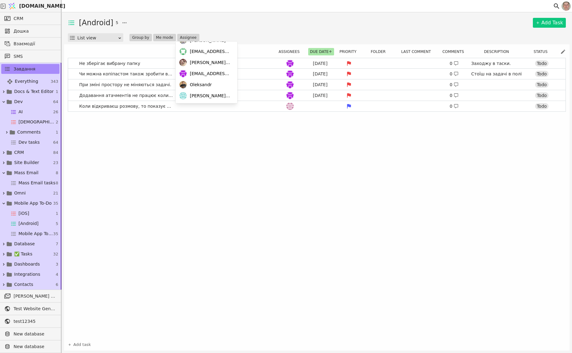
click at [276, 15] on div "[Android] 5 Add Task List view Group by Me mode Assignee Assignees Due date Pri…" at bounding box center [317, 182] width 510 height 341
click at [184, 107] on link "Коли відкриваєш розмову, то показує знизу повідомлення треба 0 Todo" at bounding box center [316, 106] width 497 height 10
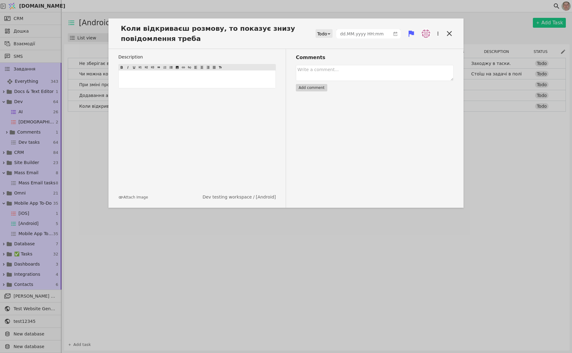
click at [427, 35] on img at bounding box center [425, 33] width 9 height 9
click at [418, 42] on div "[PERSON_NAME][EMAIL_ADDRESS][DOMAIN_NAME]" at bounding box center [401, 45] width 62 height 11
click at [426, 33] on icon at bounding box center [426, 34] width 8 height 6
click at [427, 34] on icon at bounding box center [425, 33] width 9 height 9
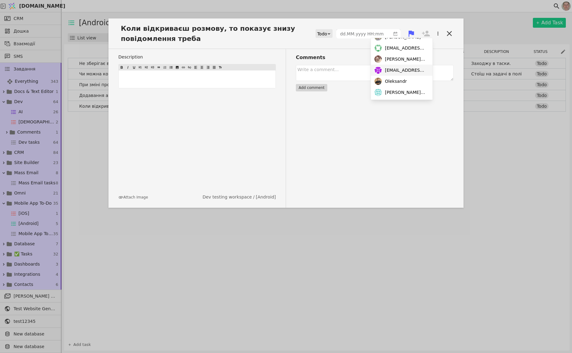
click at [409, 68] on span "[EMAIL_ADDRESS][PERSON_NAME][DOMAIN_NAME]" at bounding box center [405, 70] width 41 height 6
click at [446, 34] on icon at bounding box center [449, 33] width 9 height 9
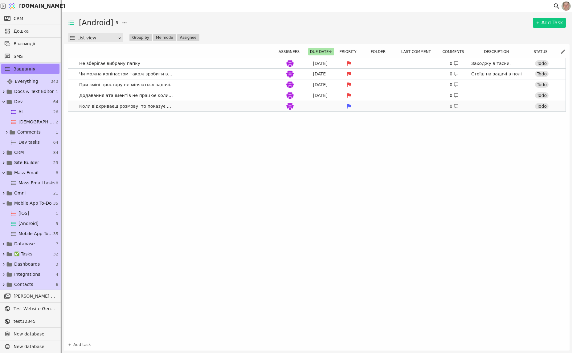
drag, startPoint x: 194, startPoint y: 105, endPoint x: 197, endPoint y: 105, distance: 3.4
click at [194, 105] on link "Коли відкриваєш розмову, то показує знизу повідомлення треба 0 Todo" at bounding box center [316, 106] width 497 height 10
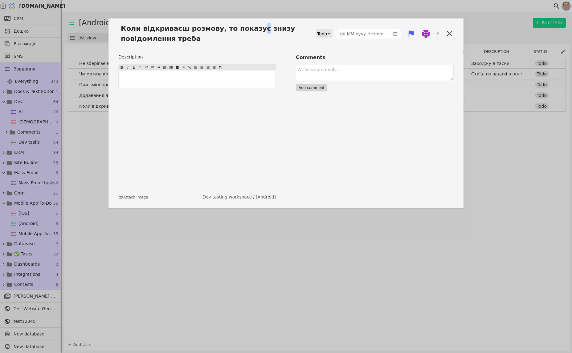
click at [251, 30] on span "Коли відкриваєш розмову, то показує знизу повідомлення треба" at bounding box center [216, 33] width 197 height 20
click at [452, 33] on icon at bounding box center [449, 33] width 9 height 9
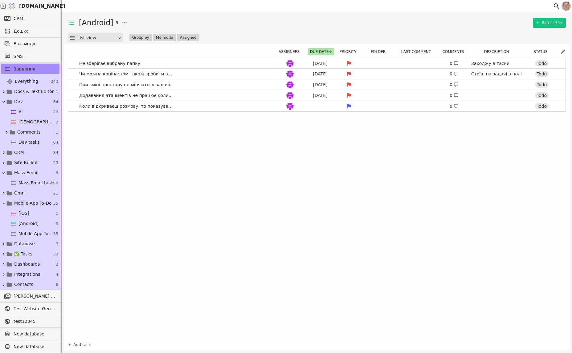
click at [449, 34] on div "List view Group by Me mode Assignee" at bounding box center [317, 37] width 498 height 9
click at [548, 22] on link "Add Task" at bounding box center [548, 23] width 33 height 10
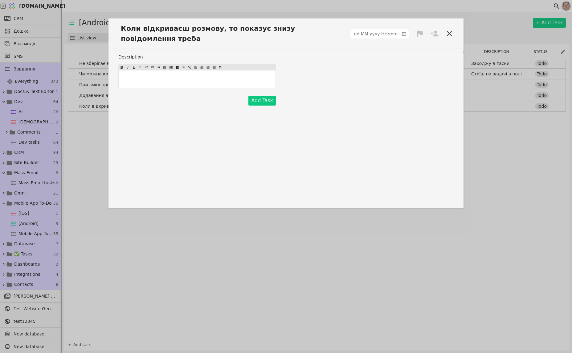
click at [419, 34] on icon at bounding box center [419, 33] width 9 height 9
click at [410, 54] on div "Medium" at bounding box center [399, 55] width 62 height 10
click at [438, 31] on icon at bounding box center [434, 33] width 9 height 9
click at [418, 69] on span "[EMAIL_ADDRESS][PERSON_NAME][DOMAIN_NAME]" at bounding box center [417, 70] width 41 height 6
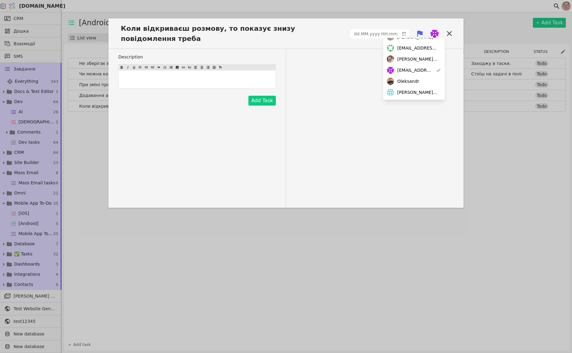
click at [317, 107] on div "Description ﻿ Add Task" at bounding box center [285, 128] width 355 height 159
drag, startPoint x: 261, startPoint y: 102, endPoint x: 308, endPoint y: 159, distance: 73.7
click at [308, 159] on div "Description ﻿ Add Task" at bounding box center [285, 128] width 355 height 159
click at [135, 28] on span "Коли відкриваєш розмову, то показує знизу повідомлення треба" at bounding box center [234, 33] width 232 height 20
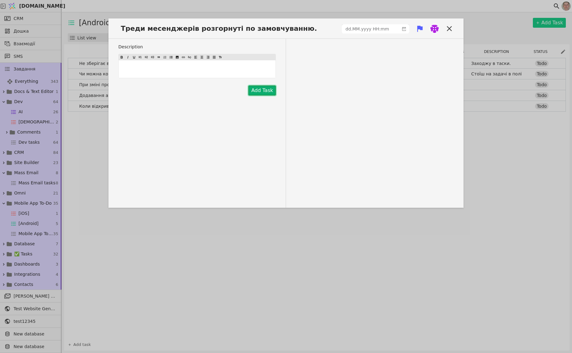
click at [263, 91] on button "Add Task" at bounding box center [261, 91] width 27 height 10
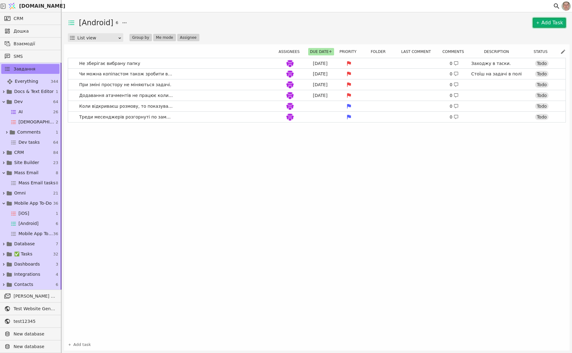
click at [548, 20] on link "Add Task" at bounding box center [548, 23] width 33 height 10
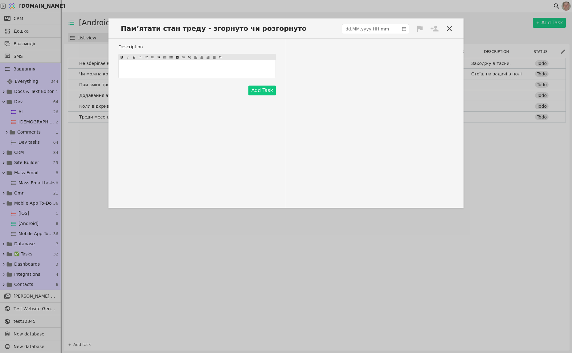
click at [434, 29] on icon at bounding box center [434, 28] width 9 height 9
click at [422, 66] on span "[EMAIL_ADDRESS][PERSON_NAME][DOMAIN_NAME]" at bounding box center [417, 65] width 41 height 6
click at [416, 22] on div "Памʼятати стан треду - згорнуто чи розгорнуто Description ﻿ Add Task" at bounding box center [285, 112] width 355 height 189
click at [418, 30] on icon at bounding box center [419, 28] width 9 height 9
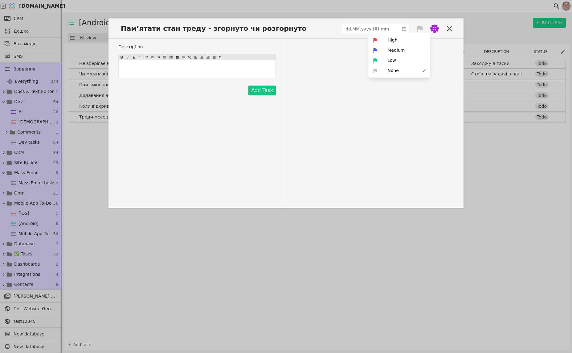
click at [409, 50] on div "Medium" at bounding box center [399, 50] width 62 height 10
click at [256, 91] on button "Add Task" at bounding box center [261, 91] width 27 height 10
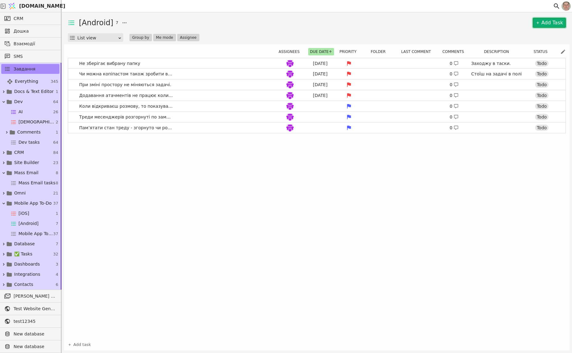
click at [547, 21] on link "Add Task" at bounding box center [548, 23] width 33 height 10
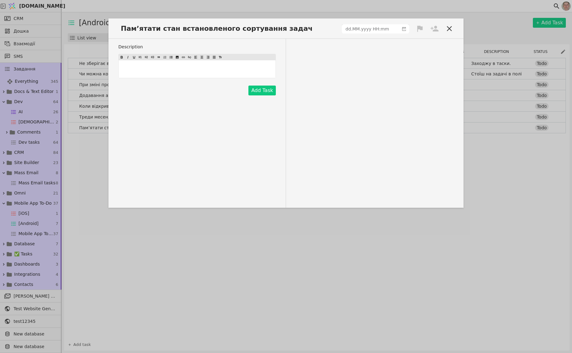
click at [417, 27] on icon at bounding box center [420, 29] width 6 height 6
click at [414, 48] on div "Medium" at bounding box center [399, 50] width 62 height 10
click at [434, 28] on icon at bounding box center [434, 28] width 9 height 9
click at [417, 64] on span "[EMAIL_ADDRESS][PERSON_NAME][DOMAIN_NAME]" at bounding box center [417, 65] width 41 height 6
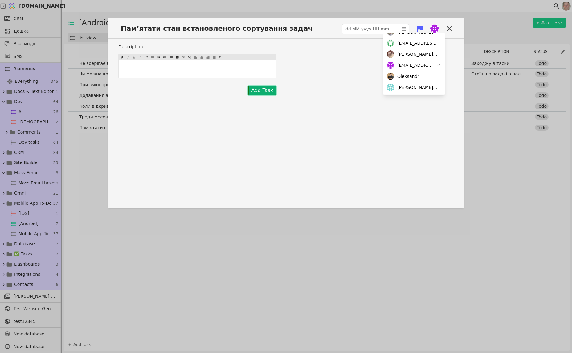
click at [264, 90] on button "Add Task" at bounding box center [261, 91] width 27 height 10
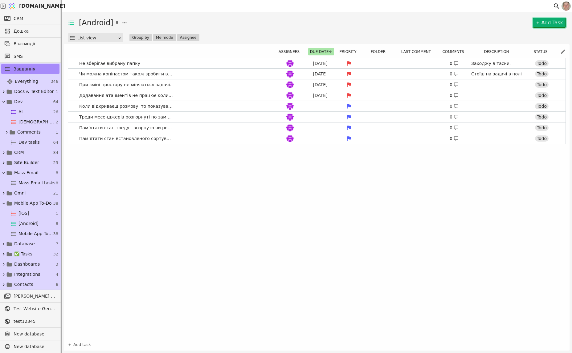
click at [549, 22] on link "Add Task" at bounding box center [548, 23] width 33 height 10
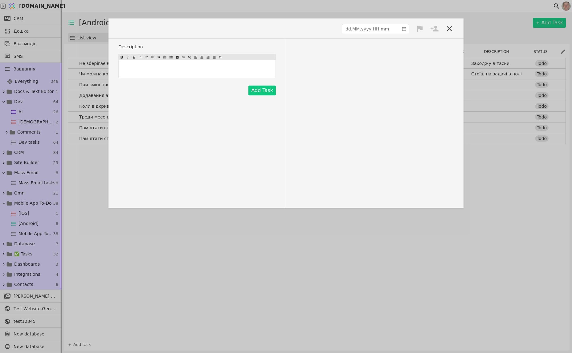
click at [137, 31] on span at bounding box center [136, 28] width 37 height 10
click at [138, 27] on span at bounding box center [136, 28] width 37 height 10
click at [419, 29] on icon at bounding box center [420, 29] width 6 height 6
click at [412, 50] on div "Medium" at bounding box center [399, 50] width 62 height 10
click at [433, 28] on icon at bounding box center [434, 29] width 8 height 6
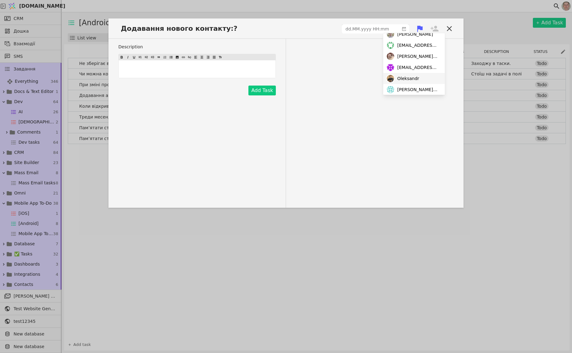
scroll to position [42, 0]
click at [421, 63] on span "[EMAIL_ADDRESS][PERSON_NAME][DOMAIN_NAME]" at bounding box center [417, 65] width 41 height 6
drag, startPoint x: 319, startPoint y: 94, endPoint x: 276, endPoint y: 95, distance: 43.1
click at [318, 94] on div "Description ﻿ Add Task" at bounding box center [285, 123] width 355 height 169
click at [267, 88] on button "Add Task" at bounding box center [261, 91] width 27 height 10
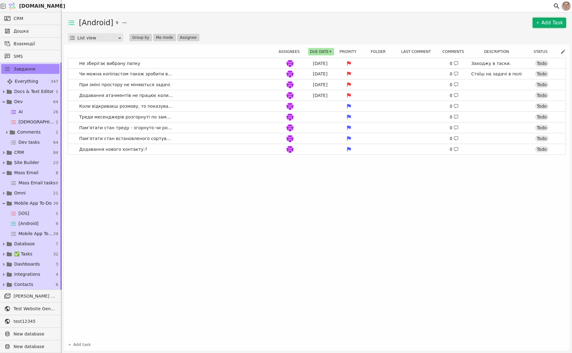
click at [544, 22] on link "Add Task" at bounding box center [548, 23] width 33 height 10
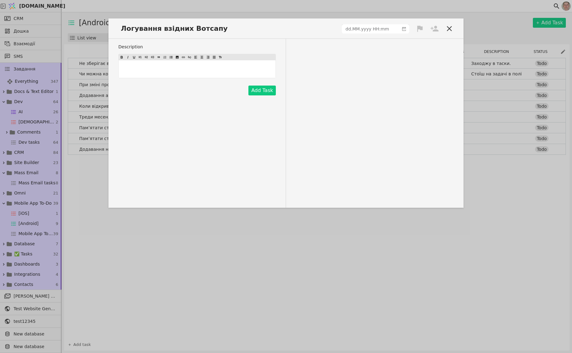
click at [418, 29] on icon at bounding box center [419, 28] width 9 height 9
click at [406, 51] on div "Medium" at bounding box center [399, 50] width 62 height 10
click at [434, 30] on icon at bounding box center [434, 29] width 8 height 6
click at [414, 64] on span "[EMAIL_ADDRESS][PERSON_NAME][DOMAIN_NAME]" at bounding box center [417, 65] width 41 height 6
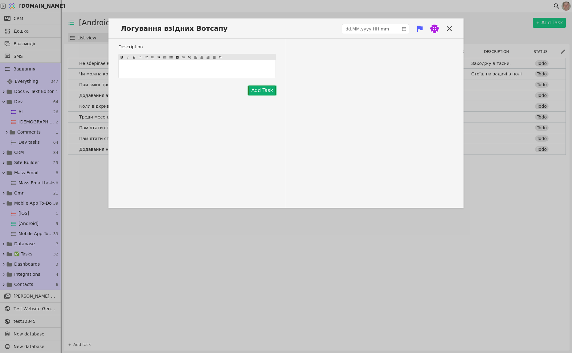
click at [269, 91] on button "Add Task" at bounding box center [261, 91] width 27 height 10
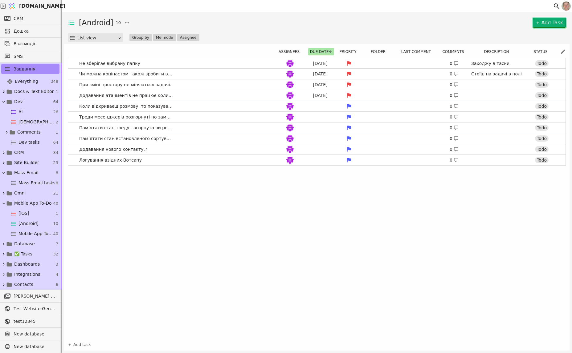
click at [552, 24] on link "Add Task" at bounding box center [548, 23] width 33 height 10
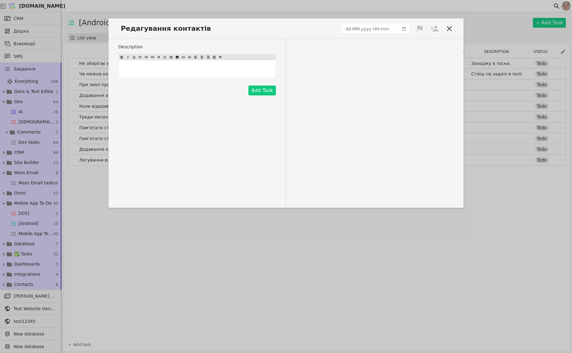
click at [434, 28] on icon at bounding box center [434, 28] width 9 height 9
click at [418, 68] on div "[EMAIL_ADDRESS][PERSON_NAME][DOMAIN_NAME]" at bounding box center [414, 72] width 62 height 11
click at [420, 23] on div "Редагування контактів Description ﻿ Add Task" at bounding box center [285, 112] width 355 height 189
click at [421, 28] on icon at bounding box center [420, 29] width 6 height 6
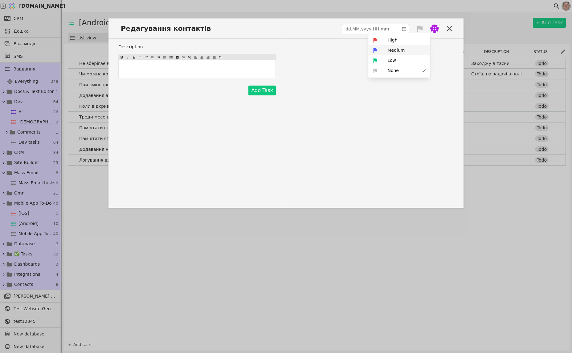
click at [400, 52] on span "Medium" at bounding box center [395, 50] width 17 height 6
click at [258, 90] on button "Add Task" at bounding box center [261, 91] width 27 height 10
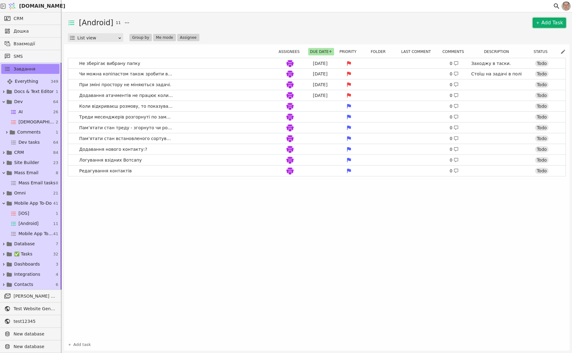
click at [552, 19] on link "Add Task" at bounding box center [548, 23] width 33 height 10
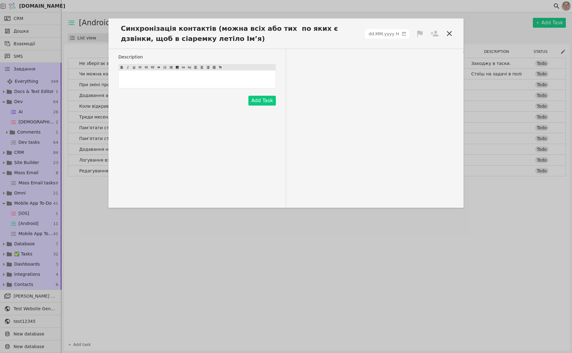
click at [155, 76] on p "﻿" at bounding box center [197, 79] width 154 height 6
drag, startPoint x: 172, startPoint y: 79, endPoint x: 106, endPoint y: 78, distance: 66.8
click at [106, 78] on div "Синхронізація контактів (можна всіх або тих по яких є дзвінки, щоб в сіаремку л…" at bounding box center [286, 176] width 572 height 353
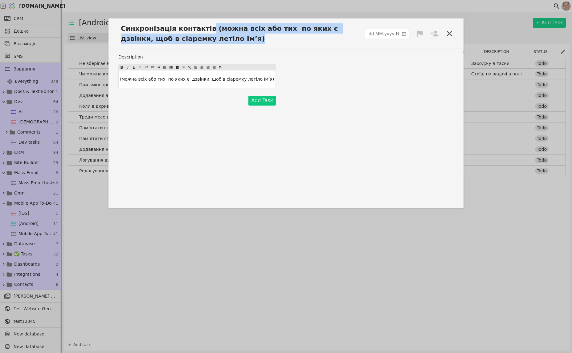
drag, startPoint x: 204, startPoint y: 26, endPoint x: 229, endPoint y: 41, distance: 29.5
click at [229, 41] on span "Синхронізація контактів (можна всіх або тих по яких є дзвінки, щоб в сіаремку л…" at bounding box center [241, 33] width 246 height 20
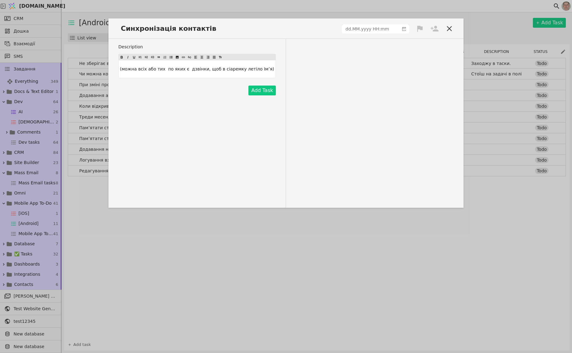
click at [266, 69] on p "(можна всіх або тих по яких є дзвінки, щоб в сіаремку летіло Імʼя)" at bounding box center [197, 69] width 154 height 6
click at [434, 27] on icon at bounding box center [434, 28] width 9 height 9
click at [414, 66] on span "[EMAIL_ADDRESS][PERSON_NAME][DOMAIN_NAME]" at bounding box center [417, 65] width 41 height 6
click at [419, 26] on icon at bounding box center [420, 29] width 6 height 6
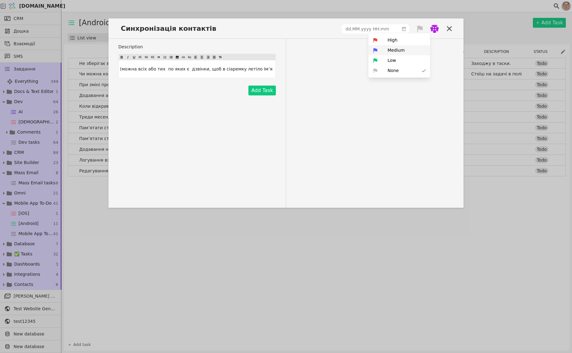
click at [410, 51] on div "Medium" at bounding box center [399, 50] width 62 height 10
click at [324, 75] on div "Description (можна всіх або тих по яких є дзвінки, щоб в сіаремку летіло Імʼя A…" at bounding box center [285, 123] width 355 height 169
drag, startPoint x: 254, startPoint y: 91, endPoint x: 346, endPoint y: 88, distance: 91.5
click at [255, 91] on button "Add Task" at bounding box center [261, 91] width 27 height 10
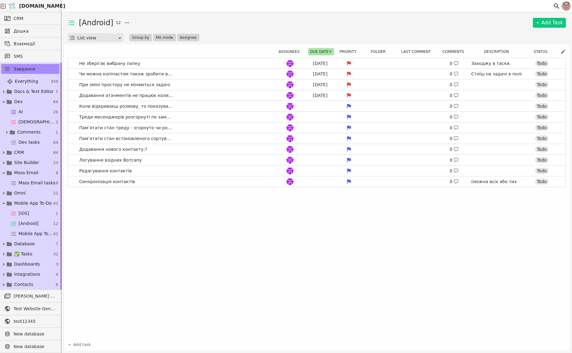
click at [549, 17] on div "[Android] 12 Add Task List view Group by Me mode Assignee Assignees Due date Pr…" at bounding box center [317, 182] width 510 height 341
click at [540, 22] on link "Add Task" at bounding box center [548, 23] width 33 height 10
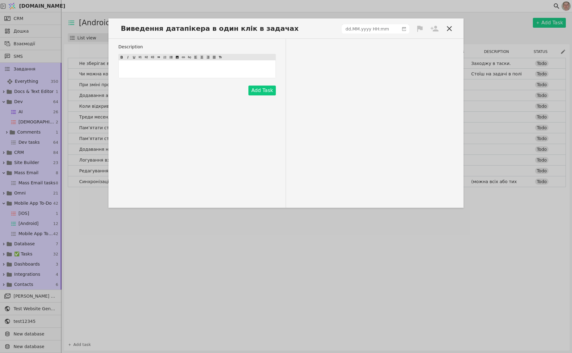
click at [433, 29] on icon at bounding box center [434, 28] width 9 height 9
click at [417, 73] on span "[EMAIL_ADDRESS][PERSON_NAME][DOMAIN_NAME]" at bounding box center [417, 73] width 41 height 6
click at [420, 28] on icon at bounding box center [420, 29] width 6 height 6
click at [405, 50] on div "Medium" at bounding box center [399, 50] width 62 height 10
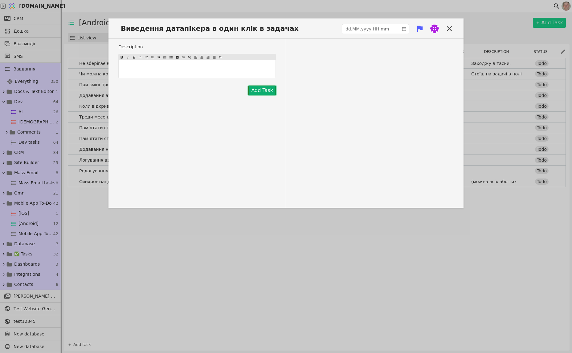
click at [265, 93] on button "Add Task" at bounding box center [261, 91] width 27 height 10
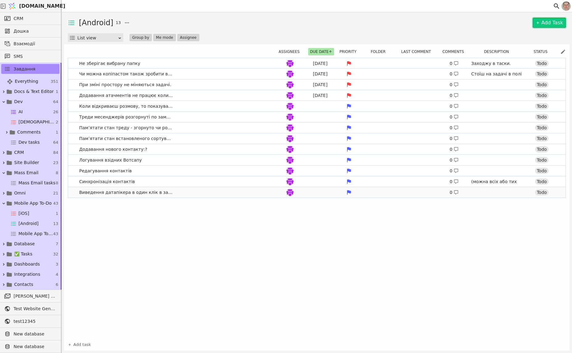
click at [212, 193] on link "Виведення датапікера в один клік в задачах 0 Todo" at bounding box center [316, 192] width 497 height 10
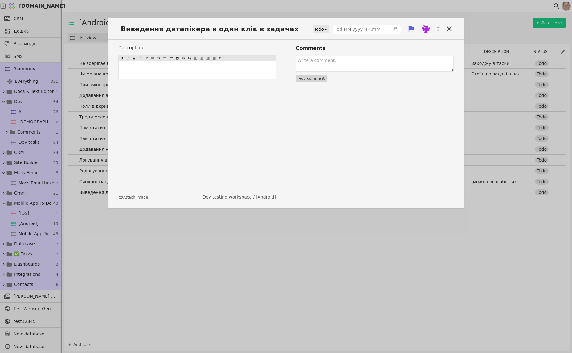
click at [424, 29] on img at bounding box center [425, 29] width 9 height 9
click at [405, 62] on div "[DEMOGRAPHIC_DATA]" at bounding box center [401, 63] width 62 height 11
click at [404, 28] on icon at bounding box center [406, 29] width 6 height 6
click at [394, 42] on div "High" at bounding box center [385, 40] width 62 height 10
type input "dd.MM.yyyy HH:mm"
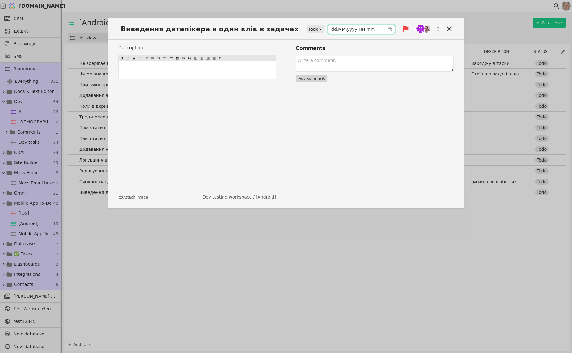
click at [353, 30] on input "dd.MM.yyyy HH:mm" at bounding box center [356, 29] width 57 height 9
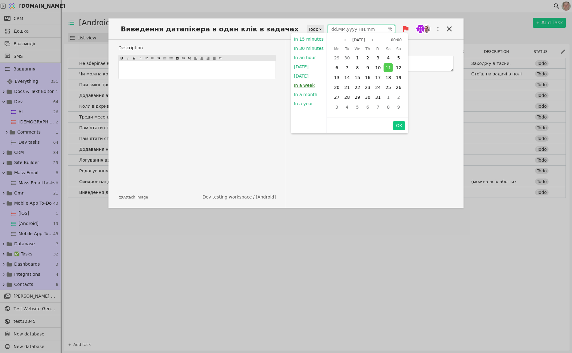
click at [310, 84] on button "In a week" at bounding box center [304, 85] width 27 height 9
type input "[DATE] 22:12"
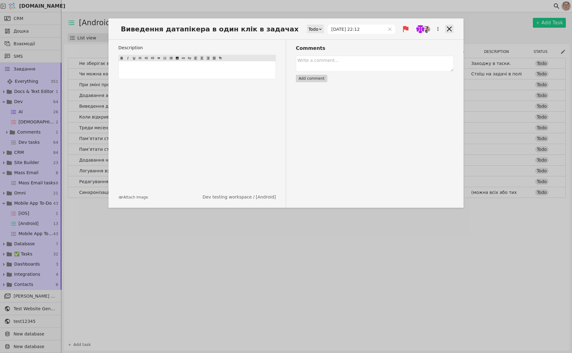
click at [448, 30] on icon at bounding box center [449, 28] width 5 height 5
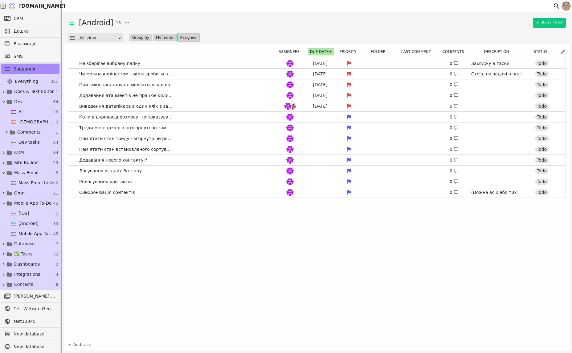
click at [186, 37] on button "Assignee" at bounding box center [188, 37] width 22 height 7
click at [217, 97] on span "[PERSON_NAME][EMAIL_ADDRESS][DOMAIN_NAME]" at bounding box center [210, 96] width 41 height 6
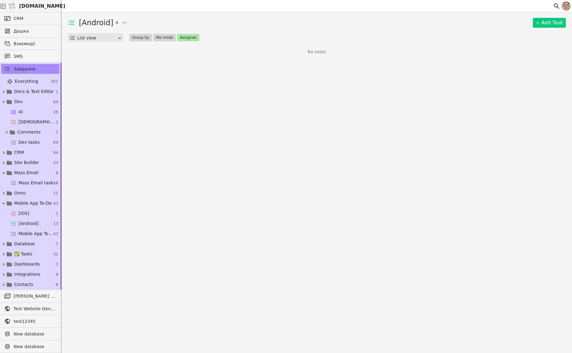
click at [263, 12] on div at bounding box center [307, 6] width 491 height 12
click at [30, 202] on span "Mobile App To-Do" at bounding box center [33, 203] width 38 height 6
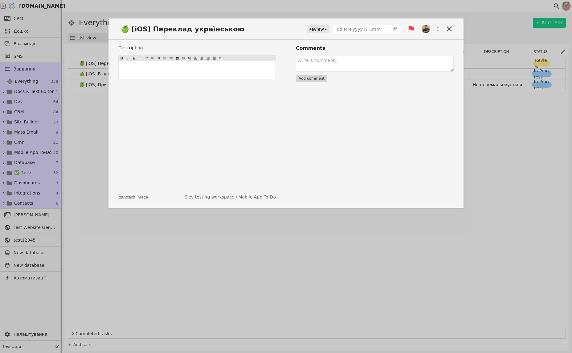
click at [26, 19] on div "🍏 [iOS] Переклад українською Review Description ﻿ Attach Image Dev testing work…" at bounding box center [286, 176] width 572 height 353
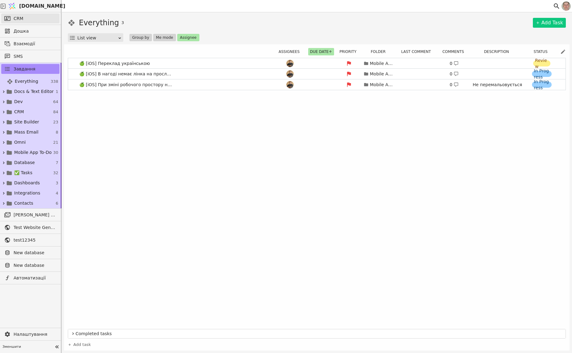
click at [22, 18] on span "CRM" at bounding box center [19, 18] width 10 height 6
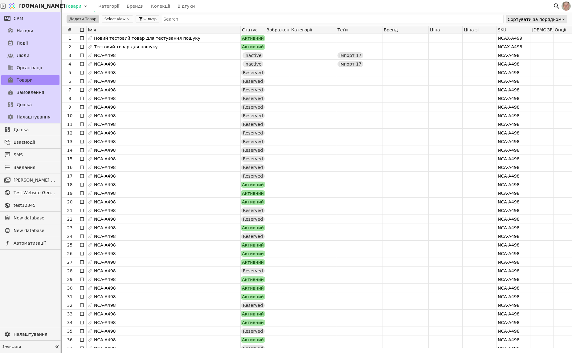
click at [32, 31] on link "Нагоди" at bounding box center [30, 31] width 58 height 10
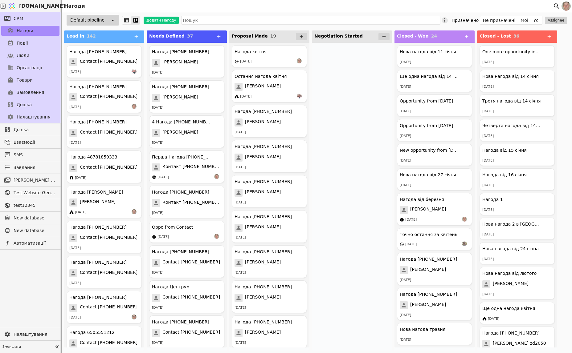
click at [447, 22] on icon at bounding box center [444, 20] width 6 height 6
click at [441, 48] on div "Sort By" at bounding box center [418, 53] width 68 height 13
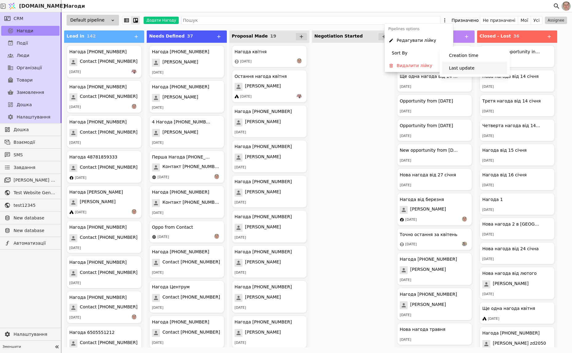
click at [468, 66] on span "Last update" at bounding box center [462, 68] width 26 height 6
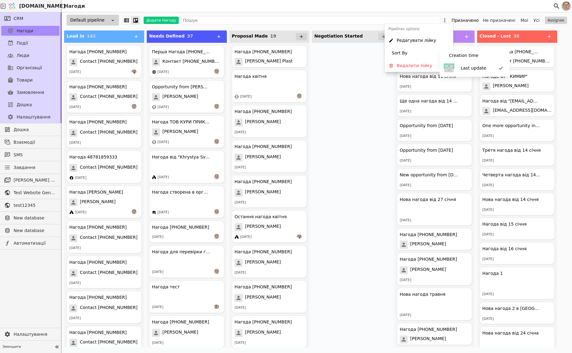
click at [448, 65] on icon at bounding box center [449, 66] width 4 height 4
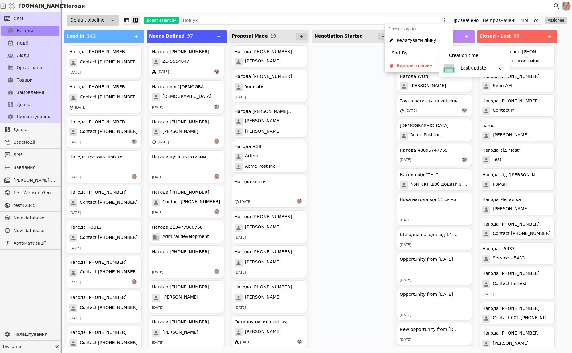
click at [447, 69] on icon at bounding box center [449, 70] width 4 height 4
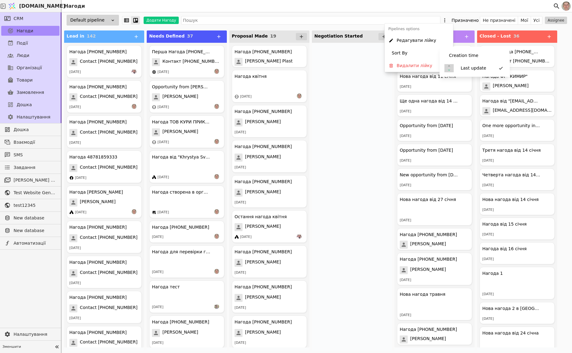
click at [448, 63] on div "Last update" at bounding box center [474, 68] width 65 height 13
click at [448, 65] on icon at bounding box center [449, 66] width 4 height 4
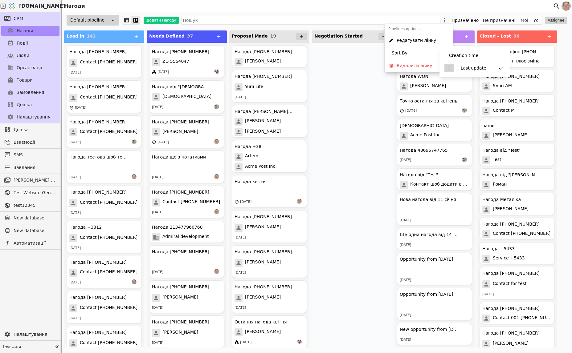
click at [564, 7] on img at bounding box center [565, 6] width 9 height 9
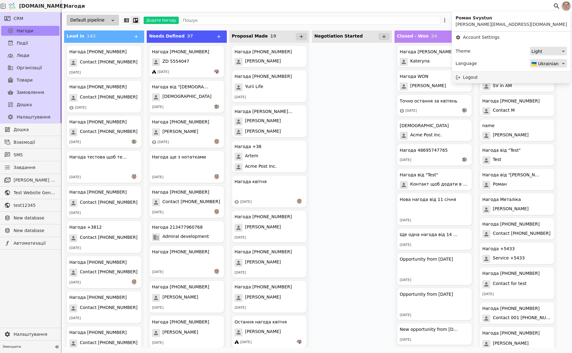
click at [546, 76] on div "Logout" at bounding box center [510, 77] width 119 height 11
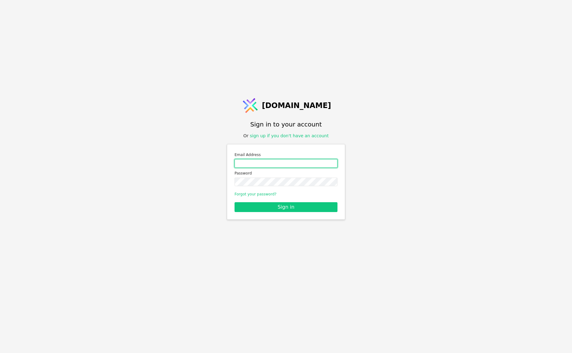
click at [268, 163] on input "Email address" at bounding box center [285, 163] width 103 height 9
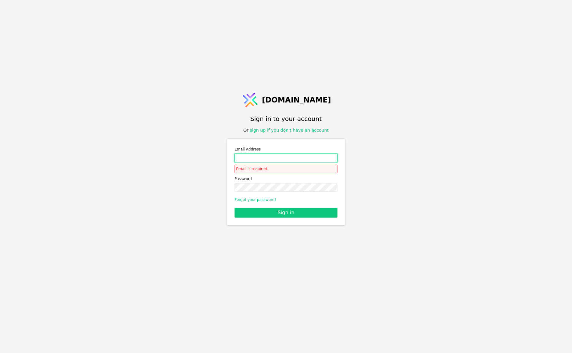
type input "test@svit.one"
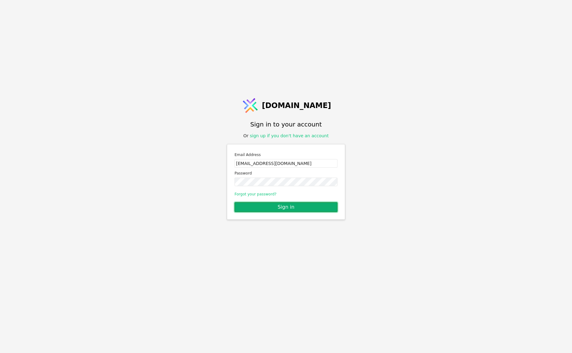
click at [302, 208] on button "Sign in" at bounding box center [285, 207] width 103 height 10
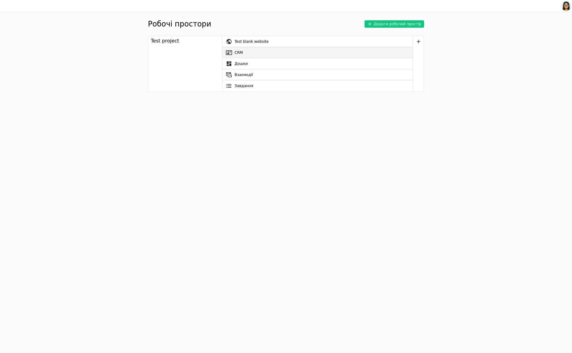
click at [263, 51] on link "CRM" at bounding box center [317, 52] width 190 height 11
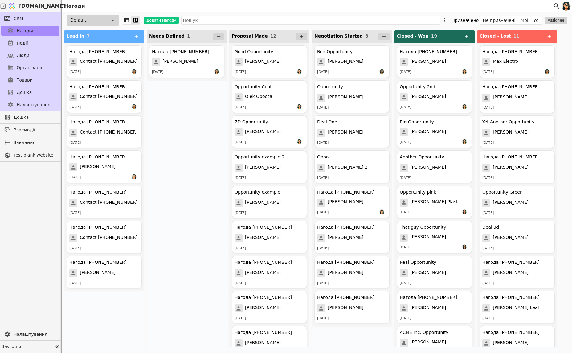
click at [564, 5] on img at bounding box center [565, 6] width 9 height 10
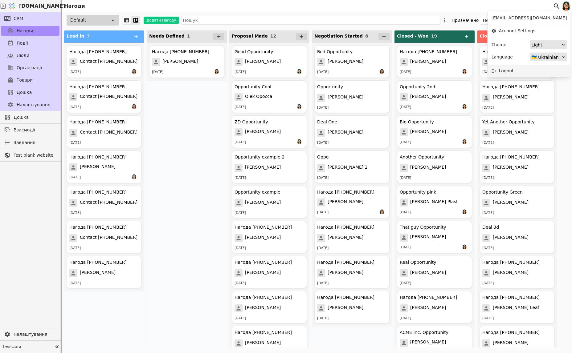
click at [534, 68] on div "Logout" at bounding box center [528, 70] width 83 height 11
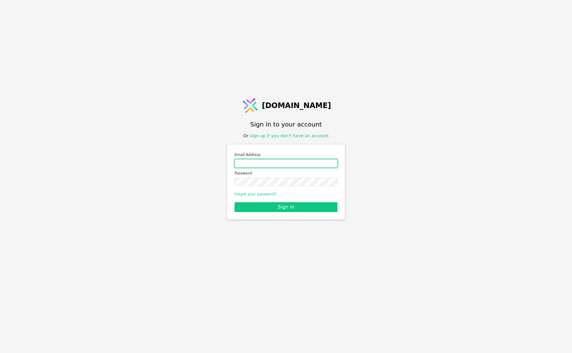
click at [280, 164] on input "Email address" at bounding box center [285, 163] width 103 height 9
type input "roman.svystun@gmail.com"
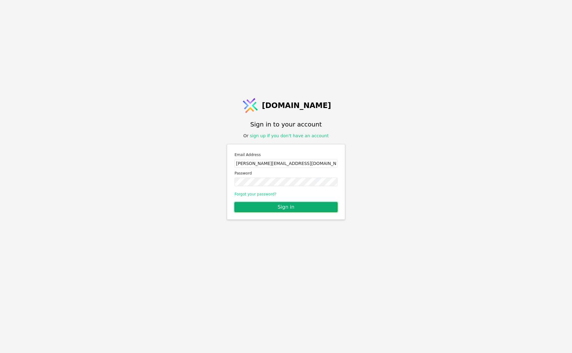
click at [297, 203] on button "Sign in" at bounding box center [285, 207] width 103 height 10
